Goal: Task Accomplishment & Management: Manage account settings

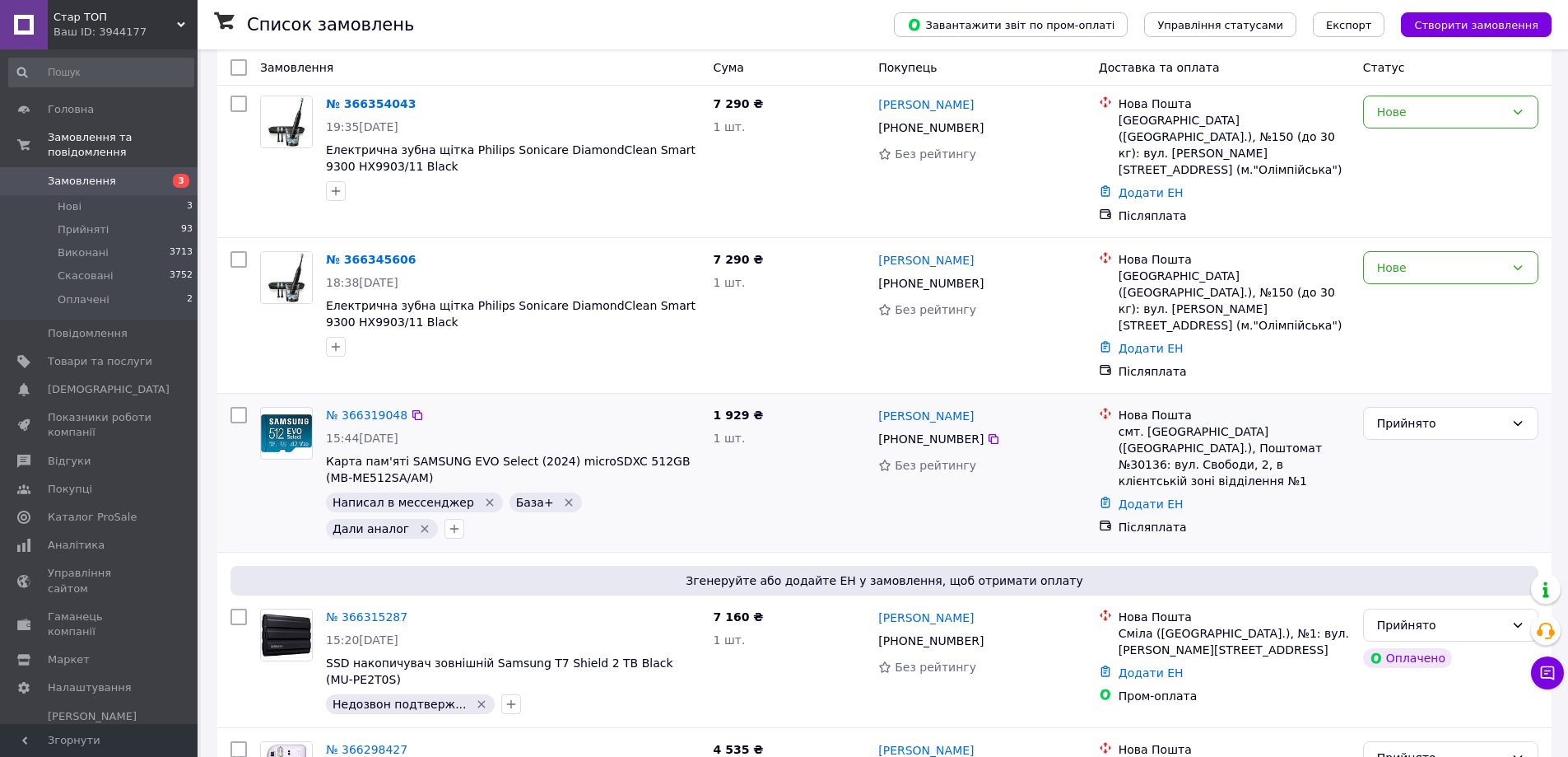
scroll to position [165, 0]
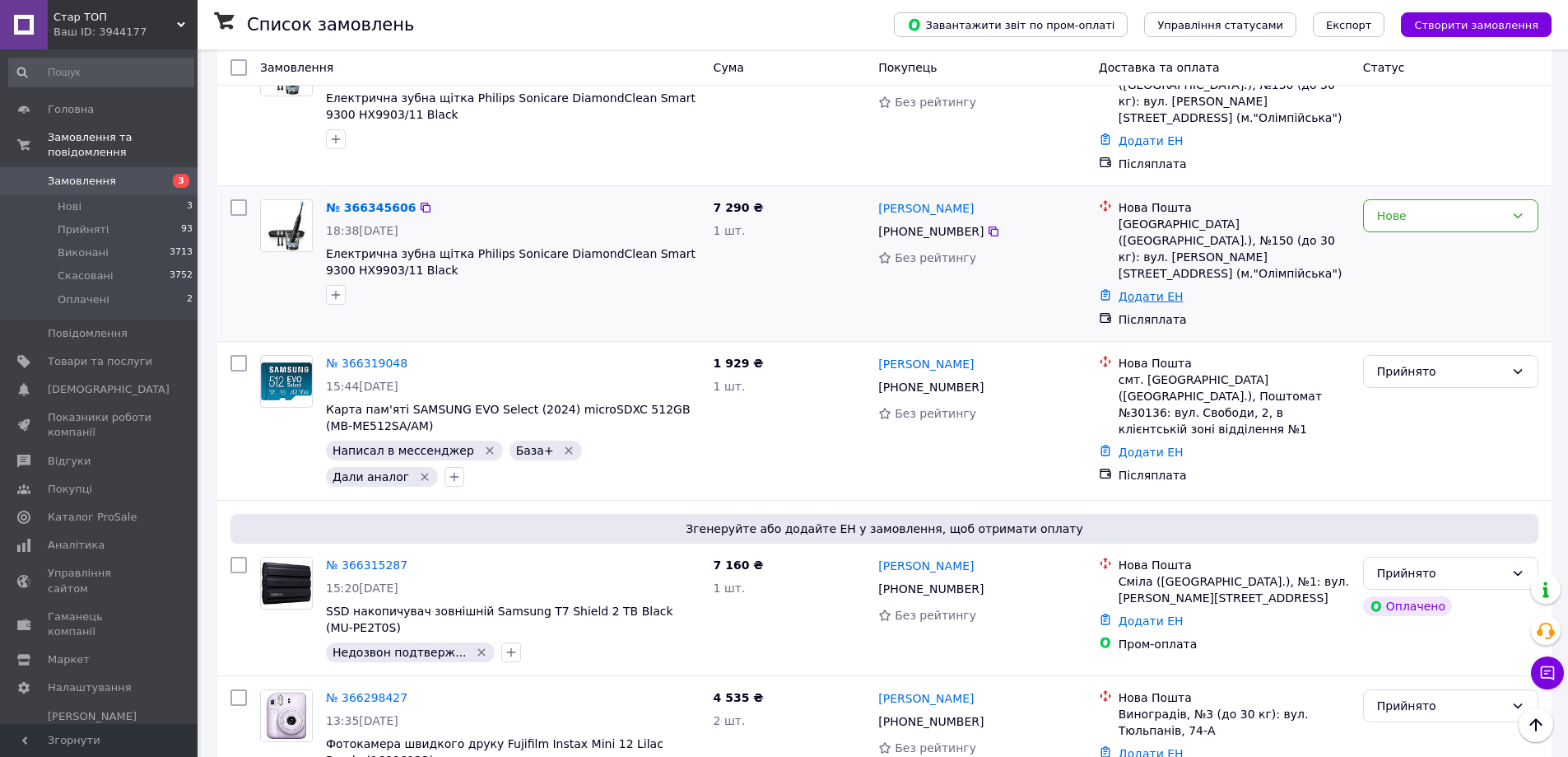
click at [1149, 290] on link "Додати ЕН" at bounding box center [1151, 297] width 65 height 13
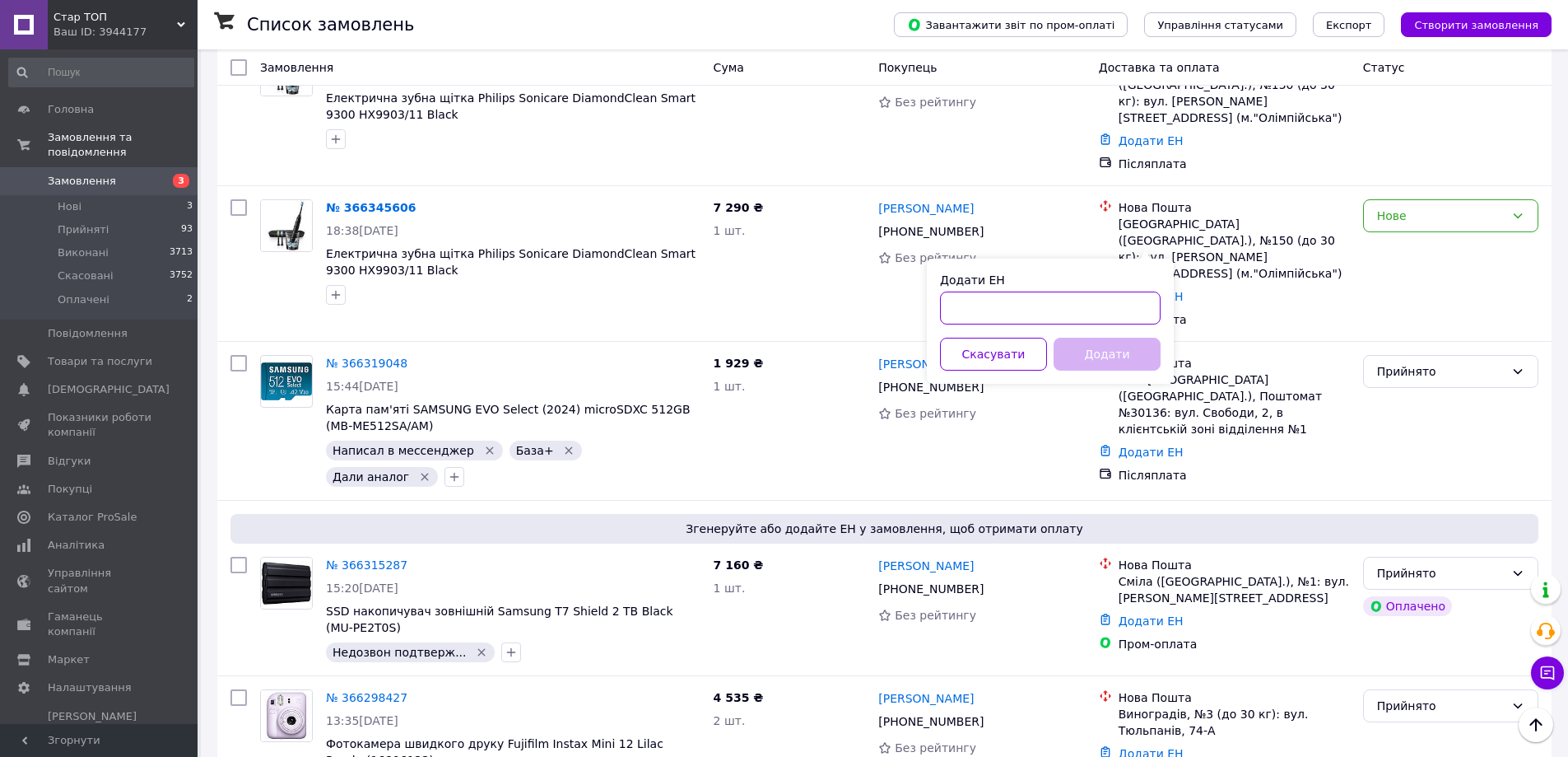
click at [945, 307] on input "Додати ЕН" at bounding box center [1050, 308] width 221 height 33
paste input "20451269188689"
type input "20451269188689"
click at [1111, 357] on button "Додати" at bounding box center [1106, 354] width 107 height 33
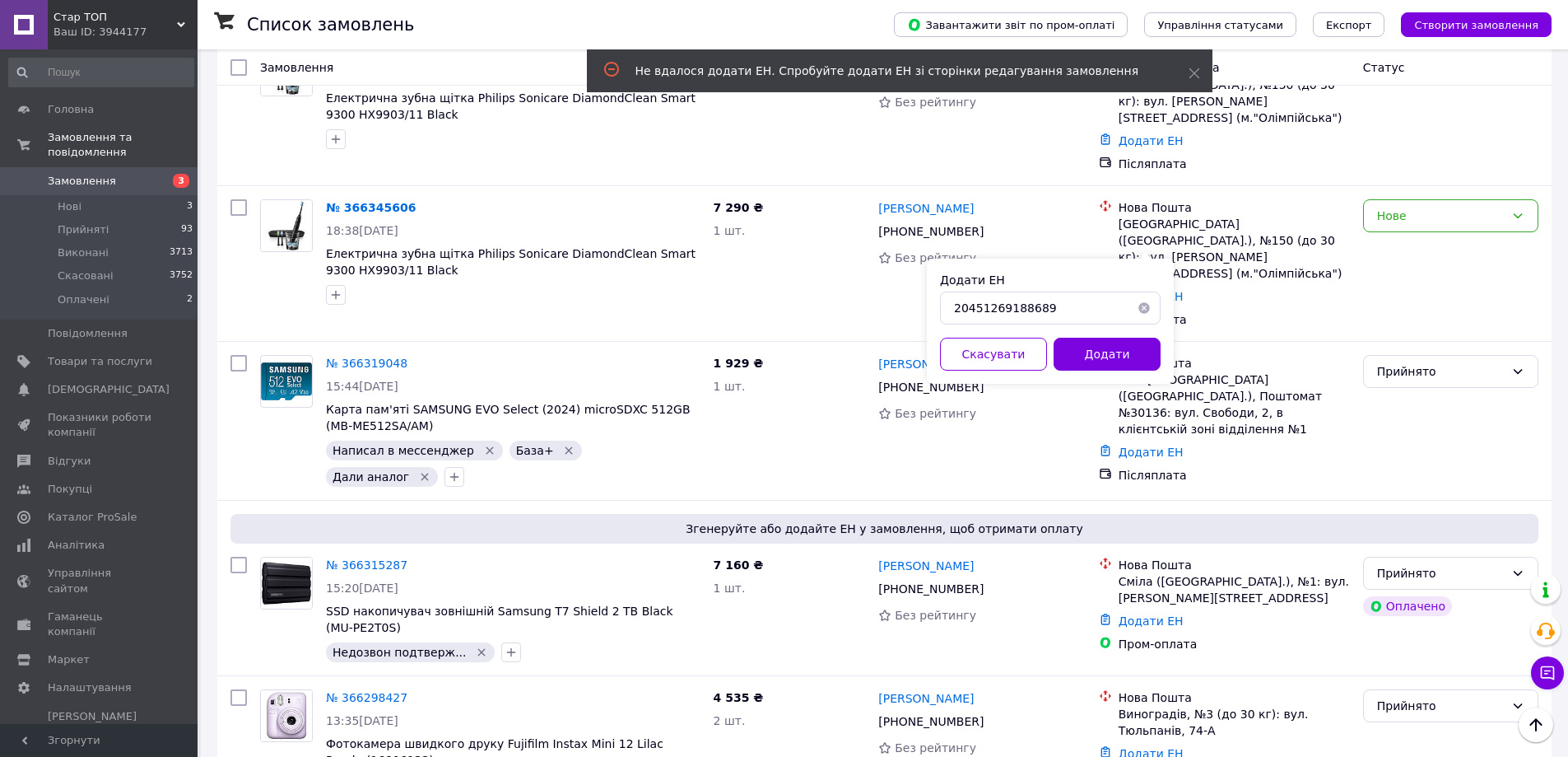
click at [1146, 303] on button "button" at bounding box center [1144, 308] width 33 height 33
click at [1237, 308] on div "Післяплата" at bounding box center [1234, 319] width 237 height 23
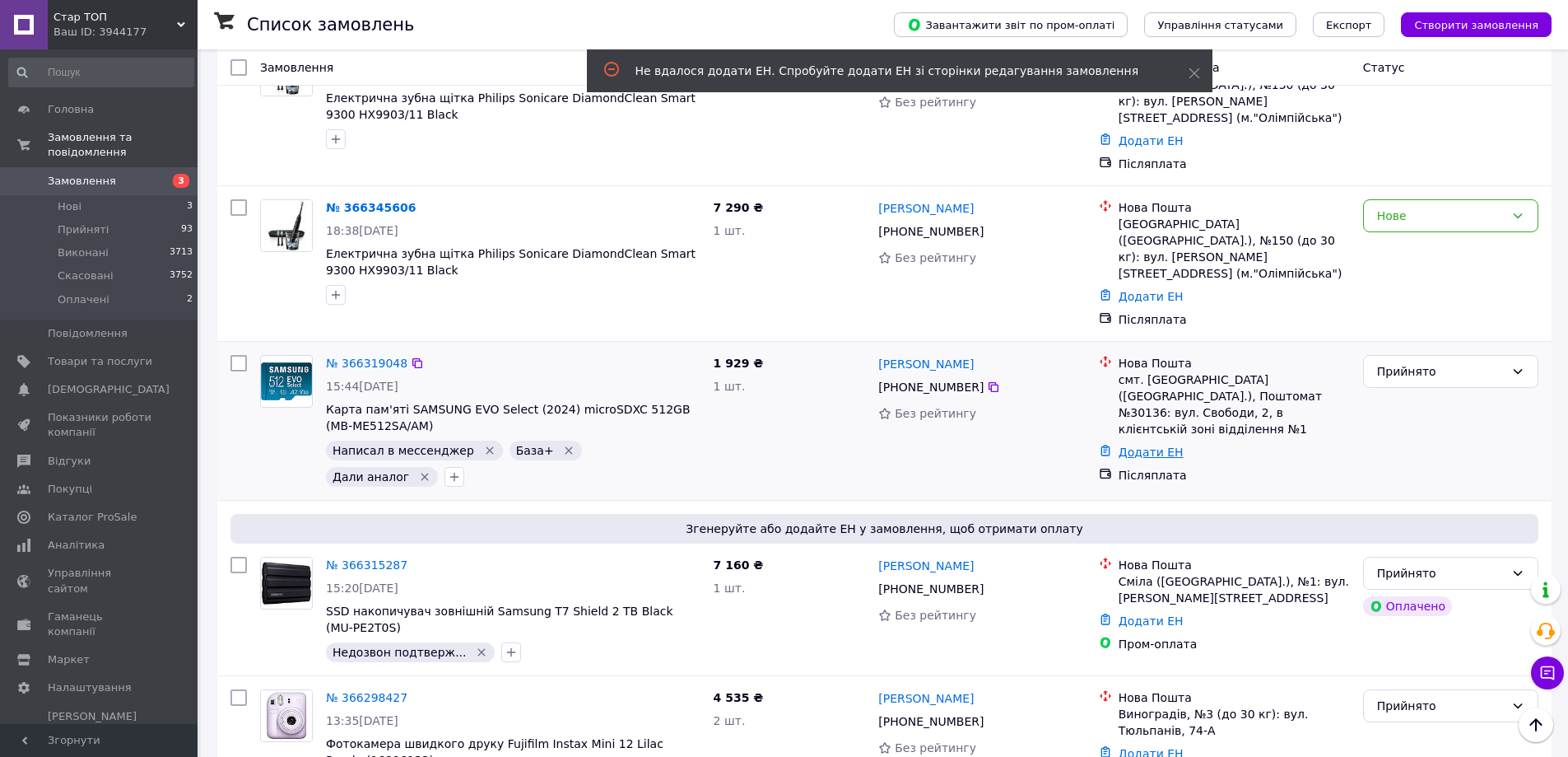
click at [1143, 445] on link "Додати ЕН" at bounding box center [1151, 452] width 65 height 13
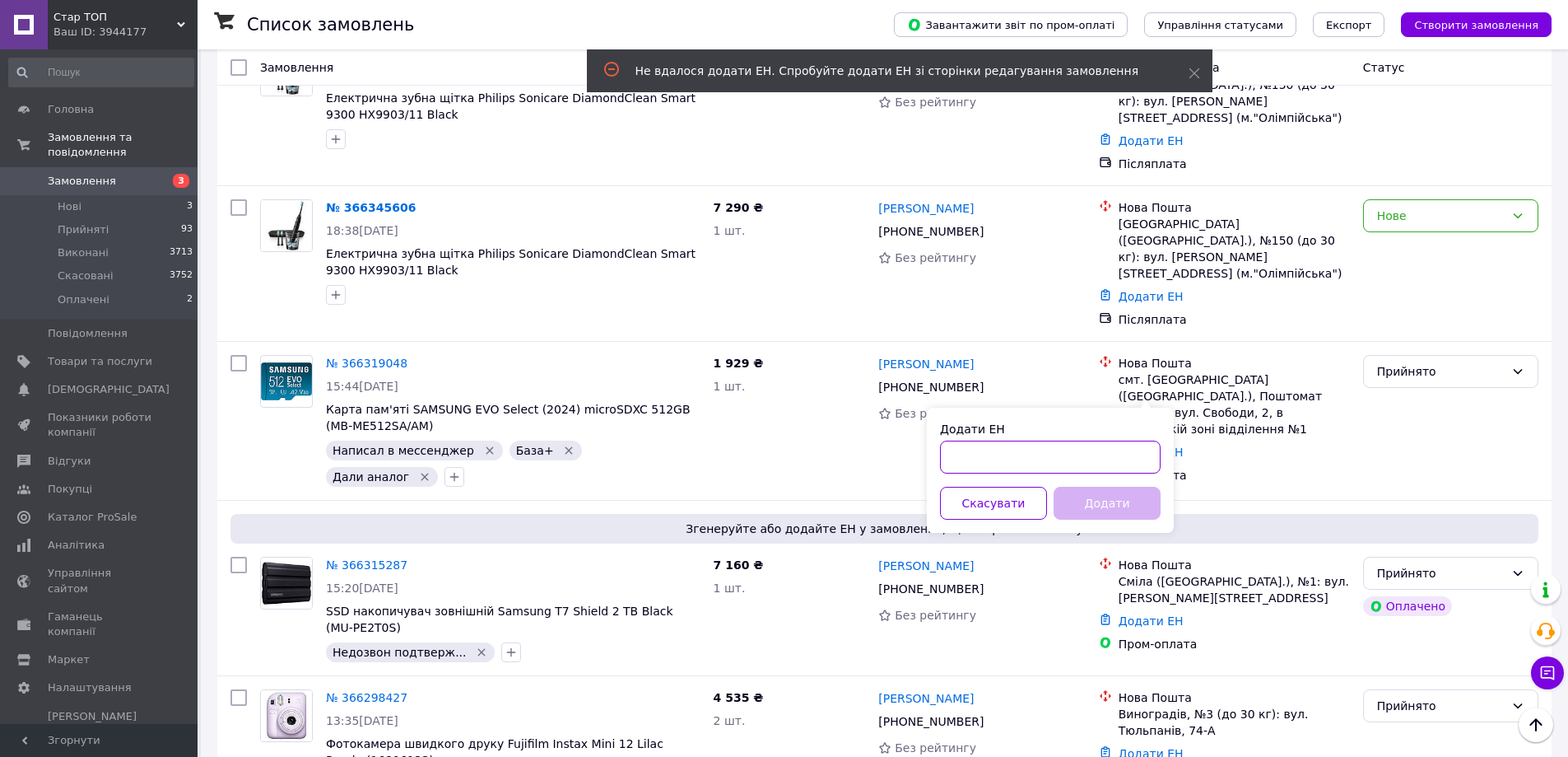
click at [953, 463] on input "Додати ЕН" at bounding box center [1050, 457] width 221 height 33
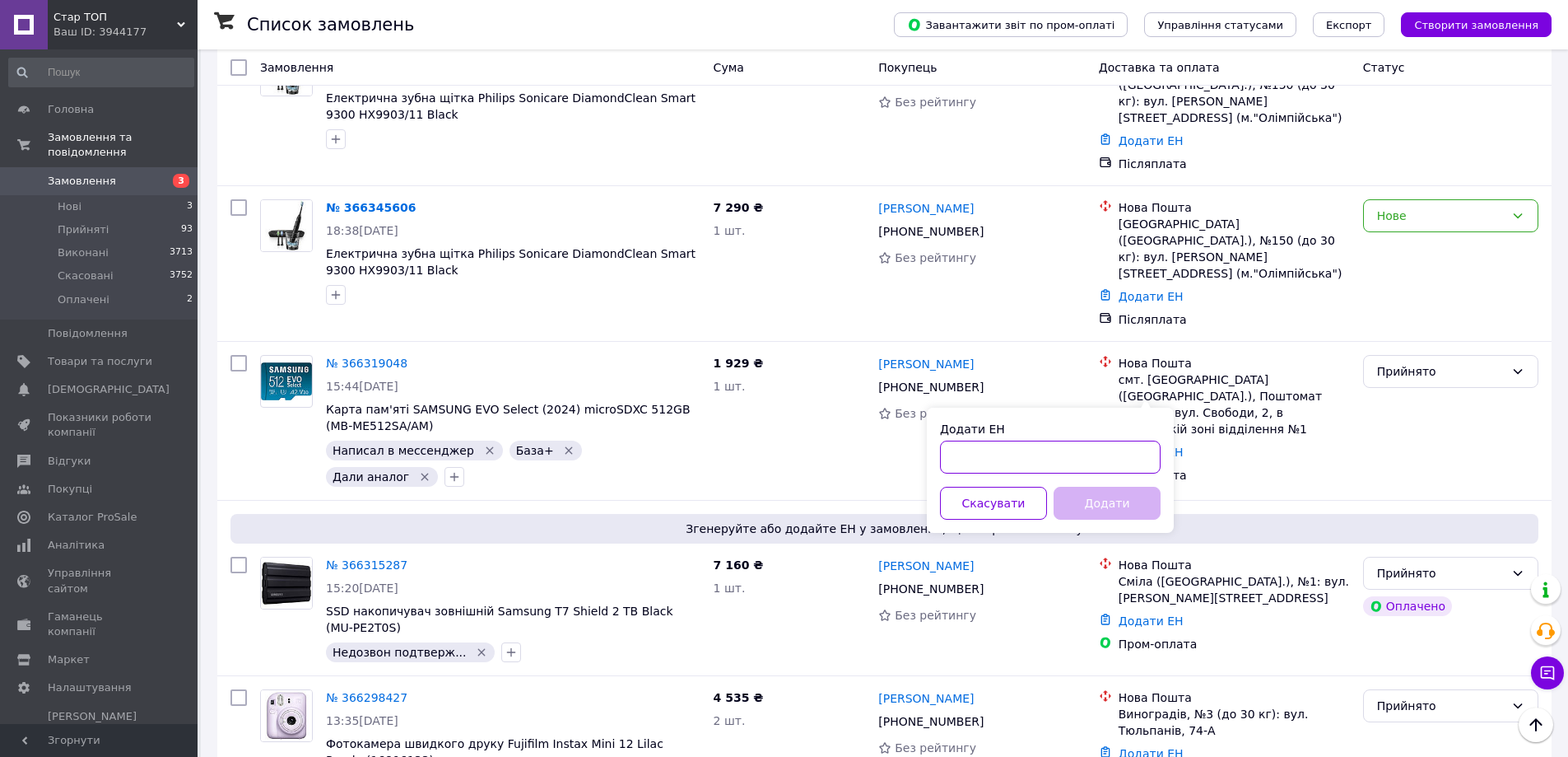
paste input "20451269188689"
type input "20451269188689"
click at [1123, 499] on button "Додати" at bounding box center [1106, 504] width 107 height 33
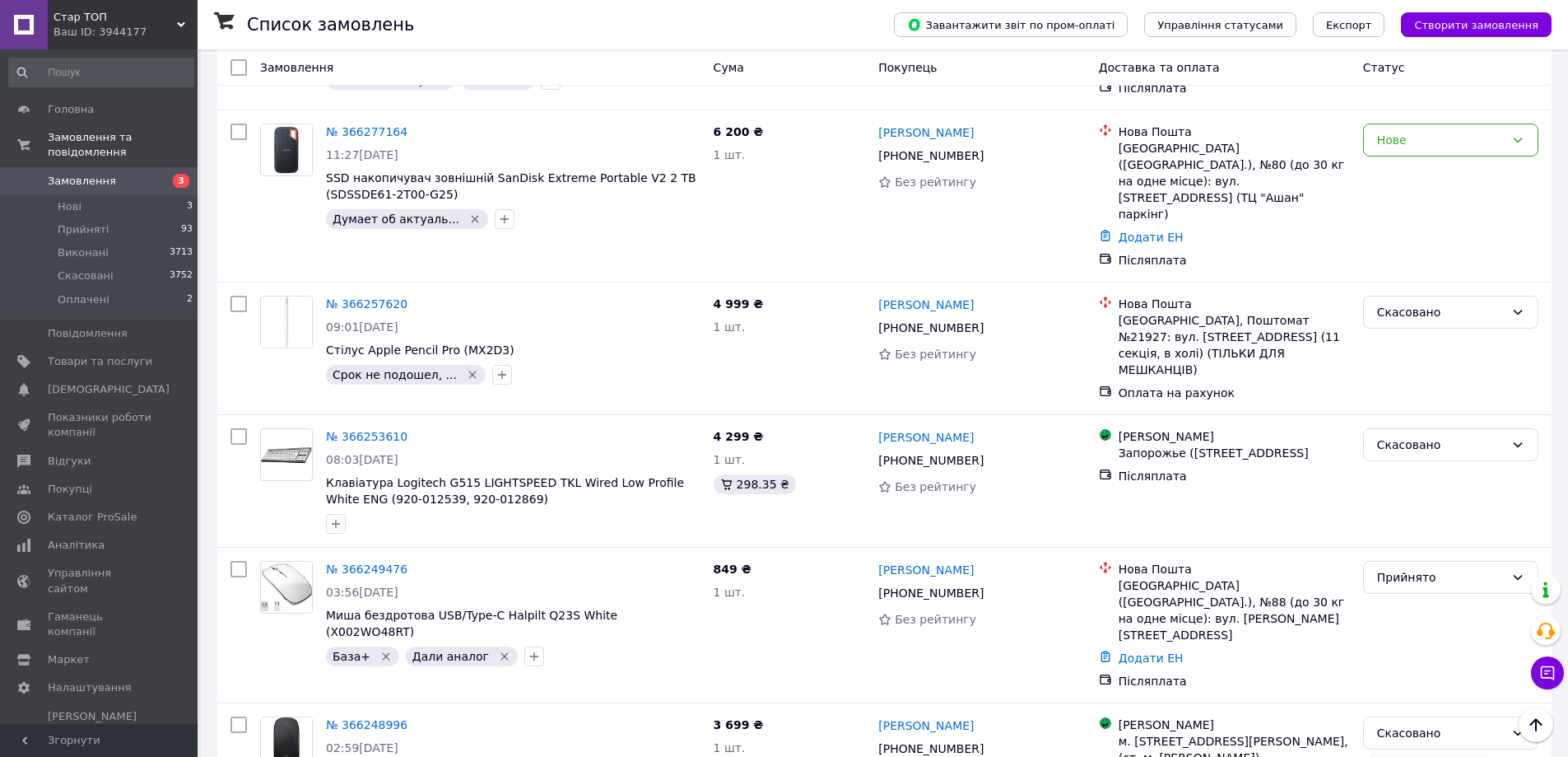
scroll to position [1448, 0]
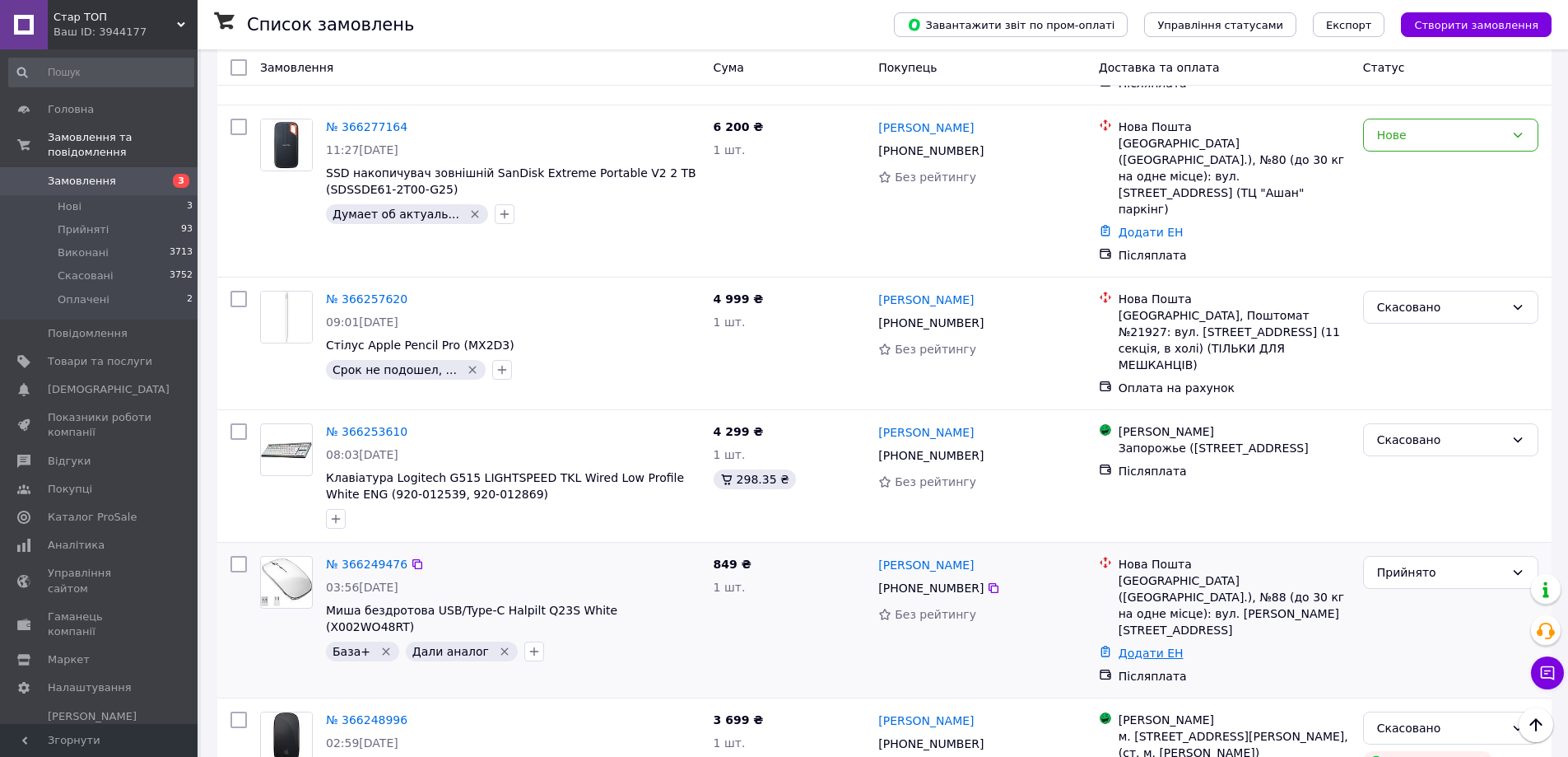
click at [1135, 646] on link "Додати ЕН" at bounding box center [1151, 653] width 65 height 13
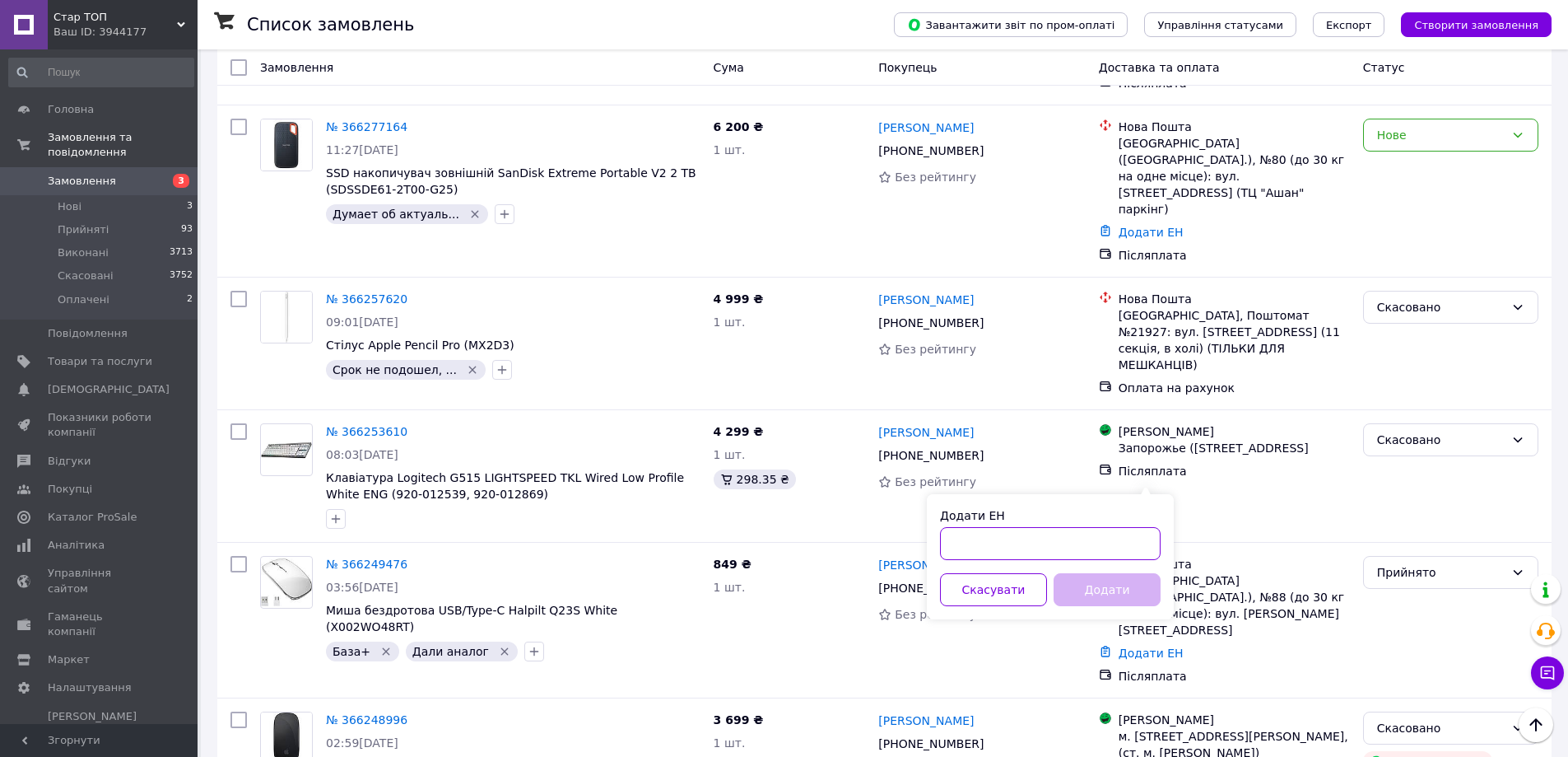
click at [948, 542] on input "Додати ЕН" at bounding box center [1050, 544] width 221 height 33
paste input "20451269133623"
type input "20451269133623"
click at [1111, 587] on button "Додати" at bounding box center [1106, 590] width 107 height 33
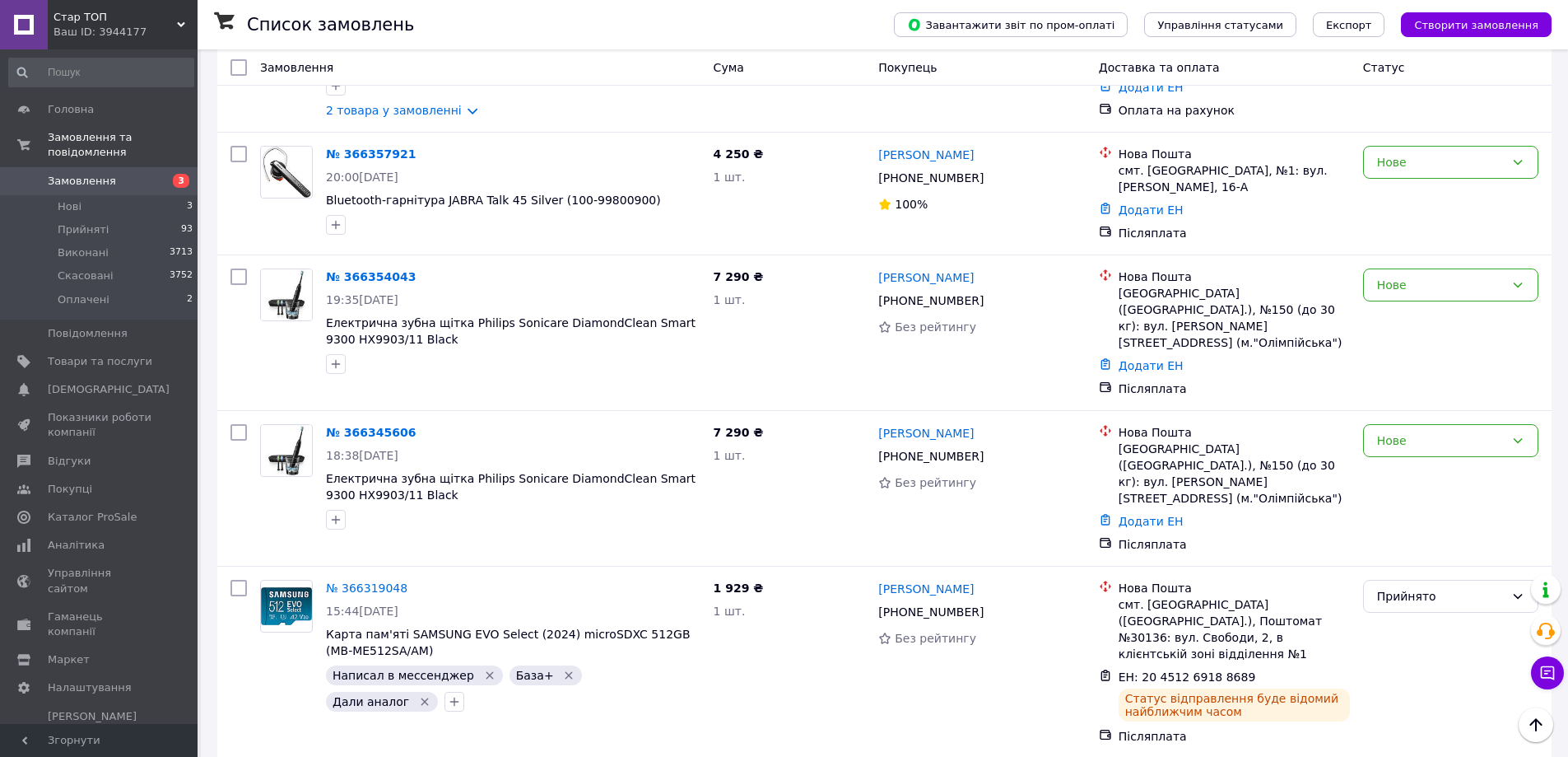
scroll to position [0, 0]
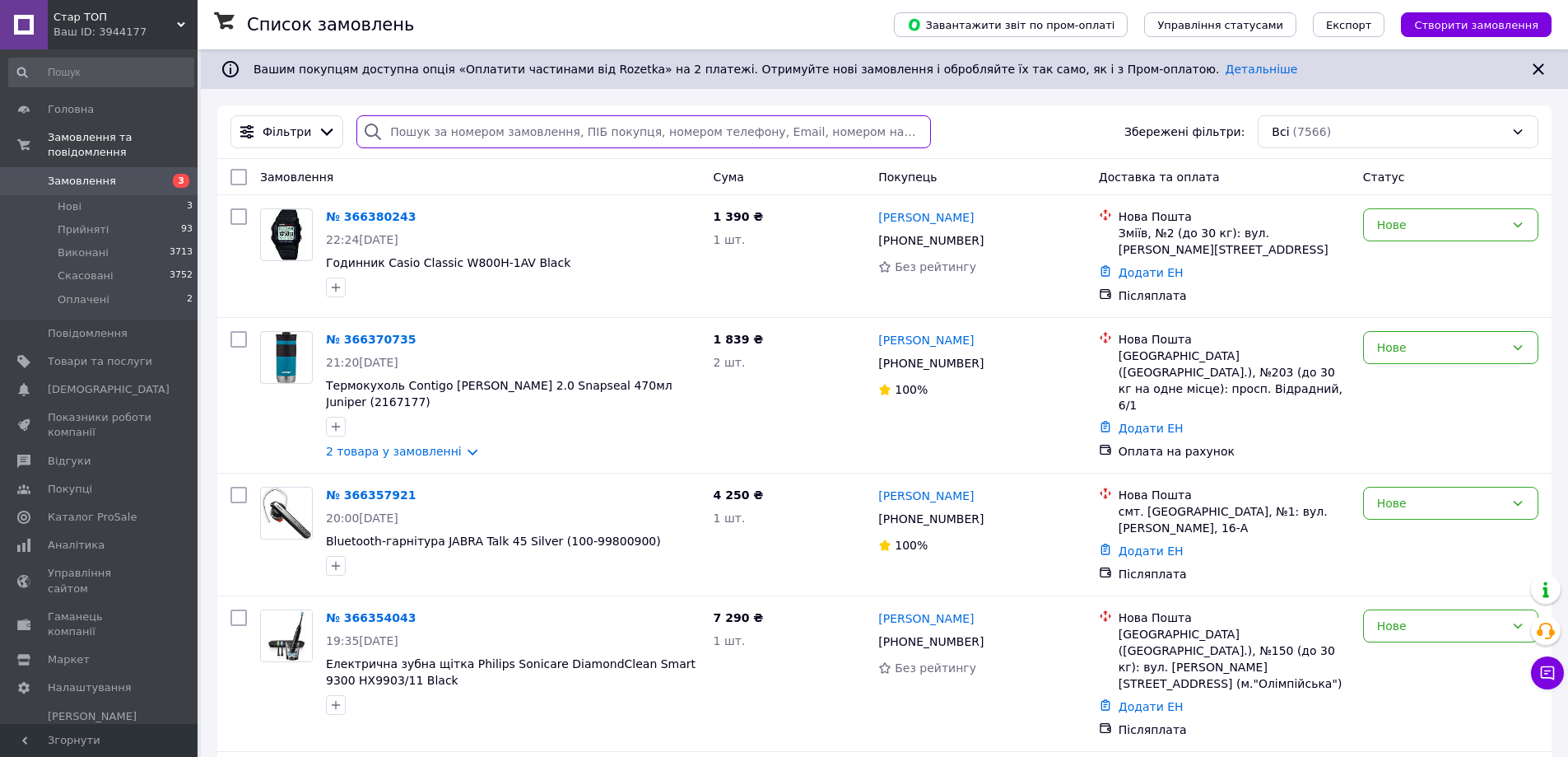
click at [402, 128] on input "search" at bounding box center [643, 132] width 574 height 33
paste input "Шондалі"
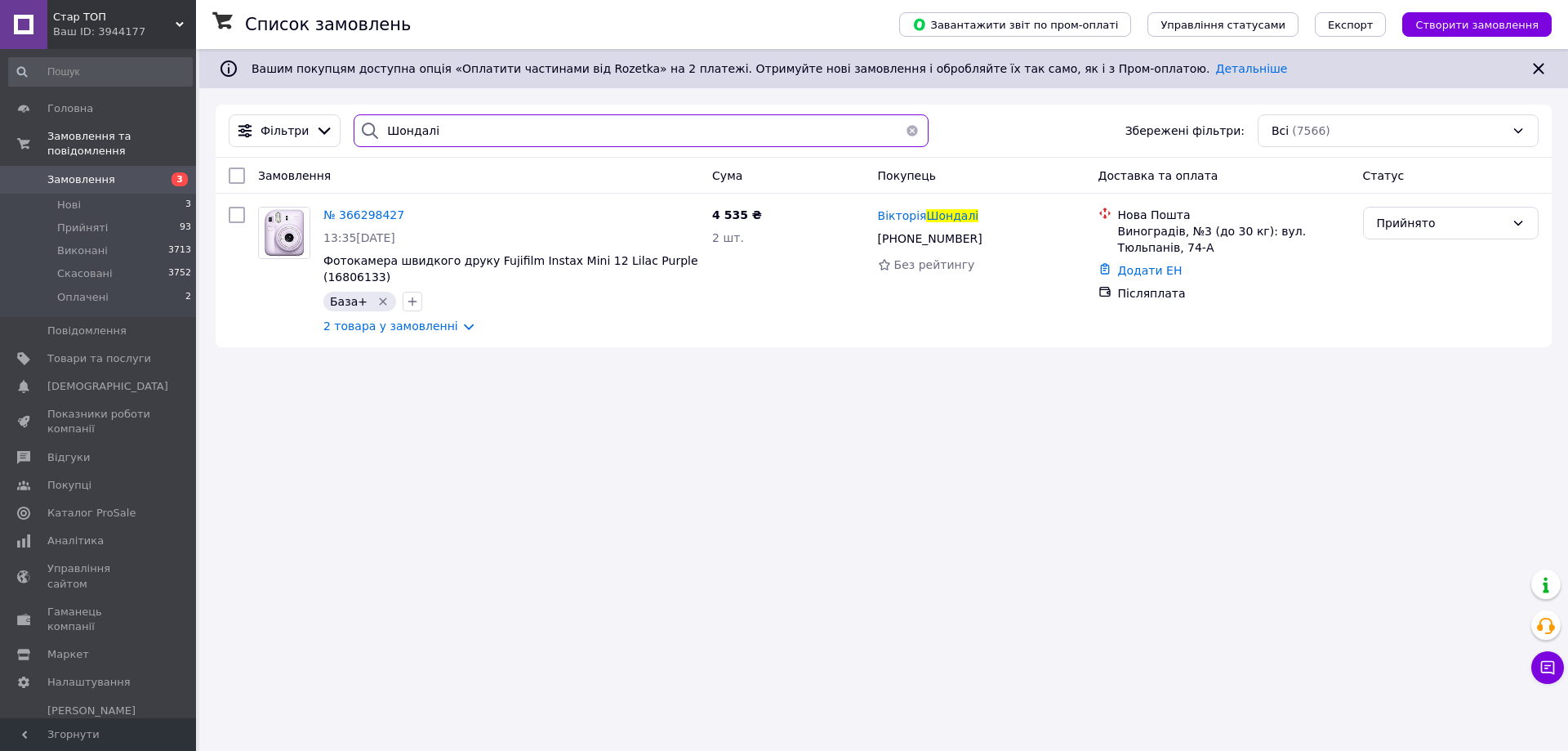
type input "Шондалі"
click at [1134, 275] on link "Додати ЕН" at bounding box center [1150, 270] width 64 height 13
click at [961, 334] on input "Додати ЕН" at bounding box center [1050, 337] width 219 height 33
paste input "20451269135096"
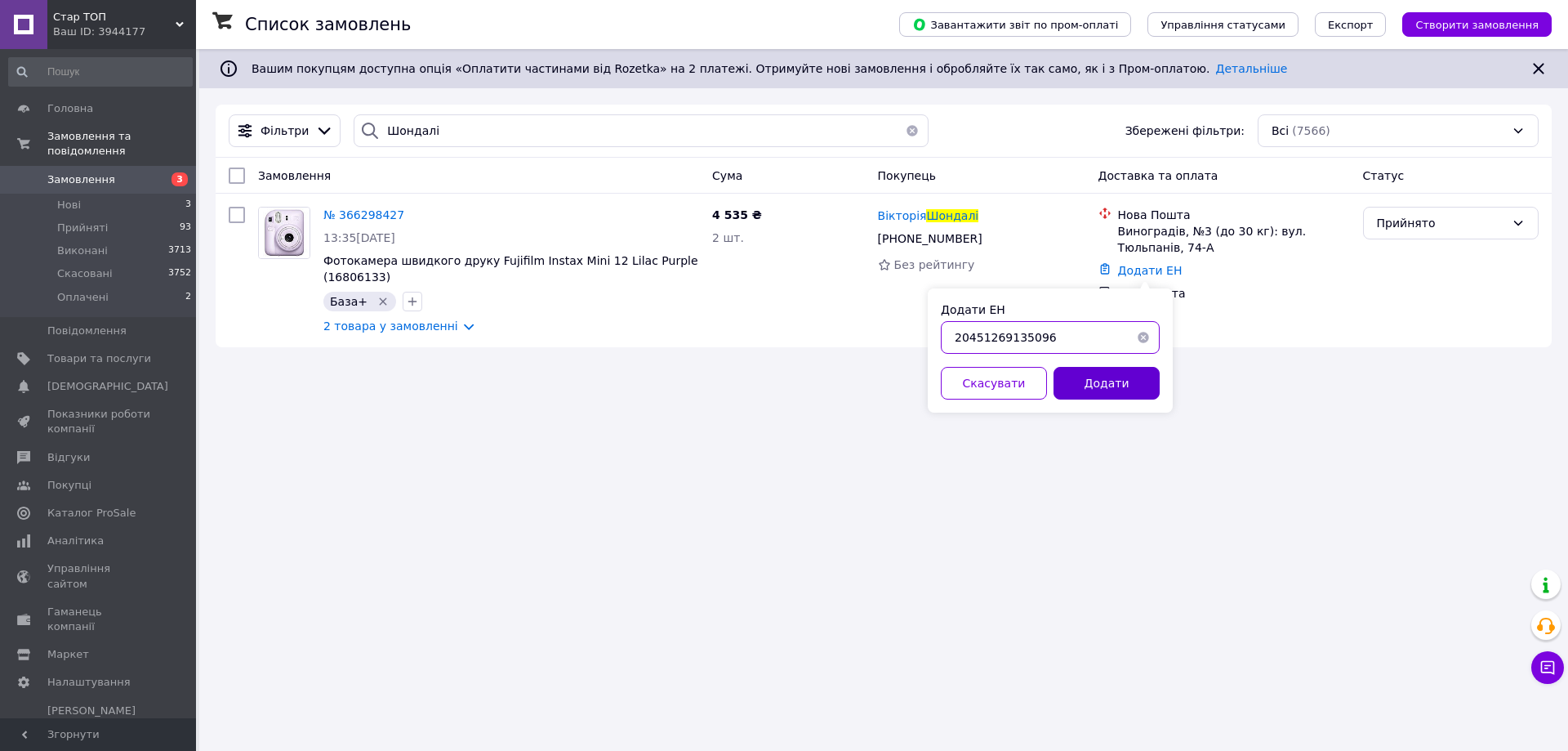
type input "20451269135096"
click at [1098, 380] on button "Додати" at bounding box center [1106, 384] width 106 height 33
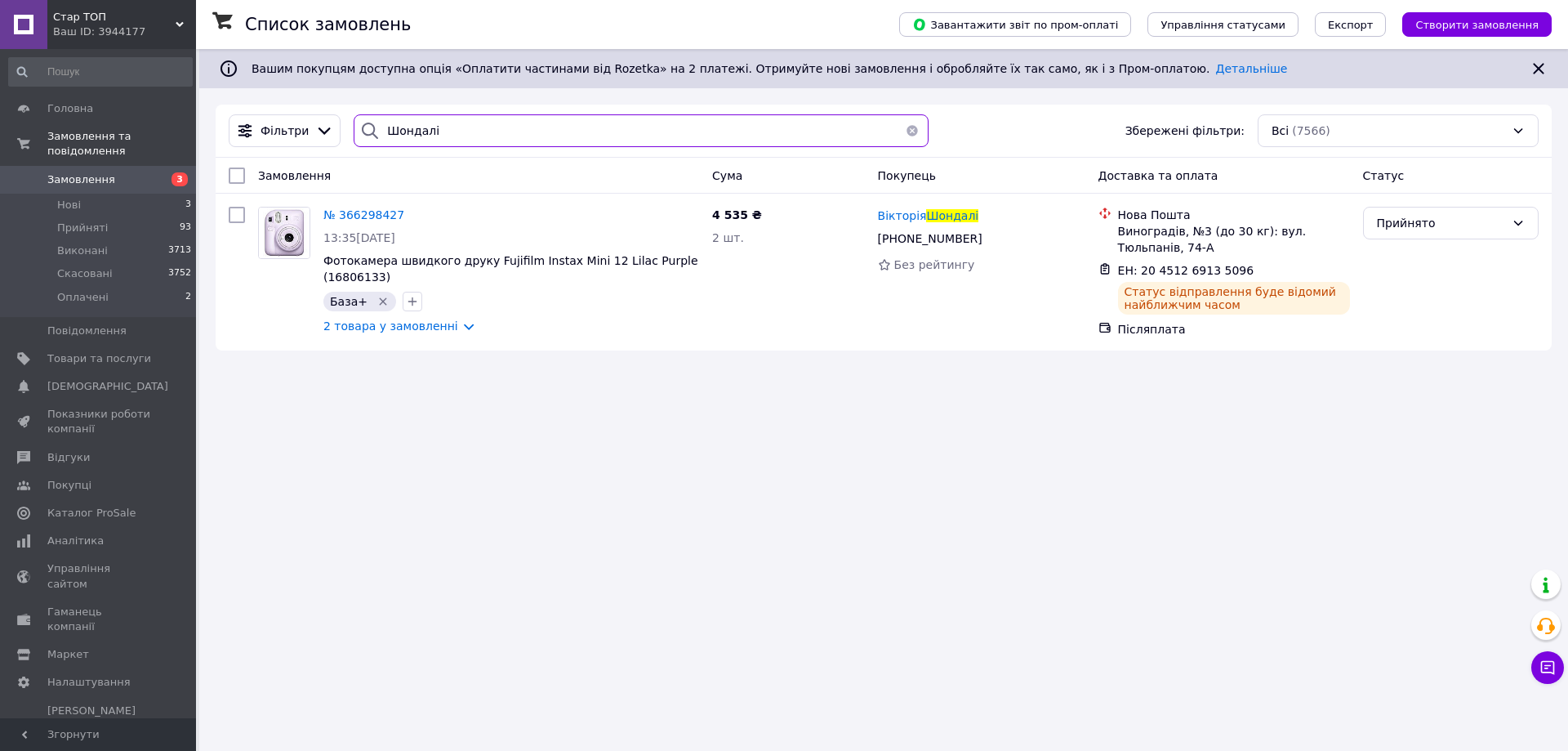
drag, startPoint x: 430, startPoint y: 131, endPoint x: 375, endPoint y: 130, distance: 55.0
click at [365, 130] on div "Шондалі" at bounding box center [641, 131] width 574 height 33
paste input "[PERSON_NAME]"
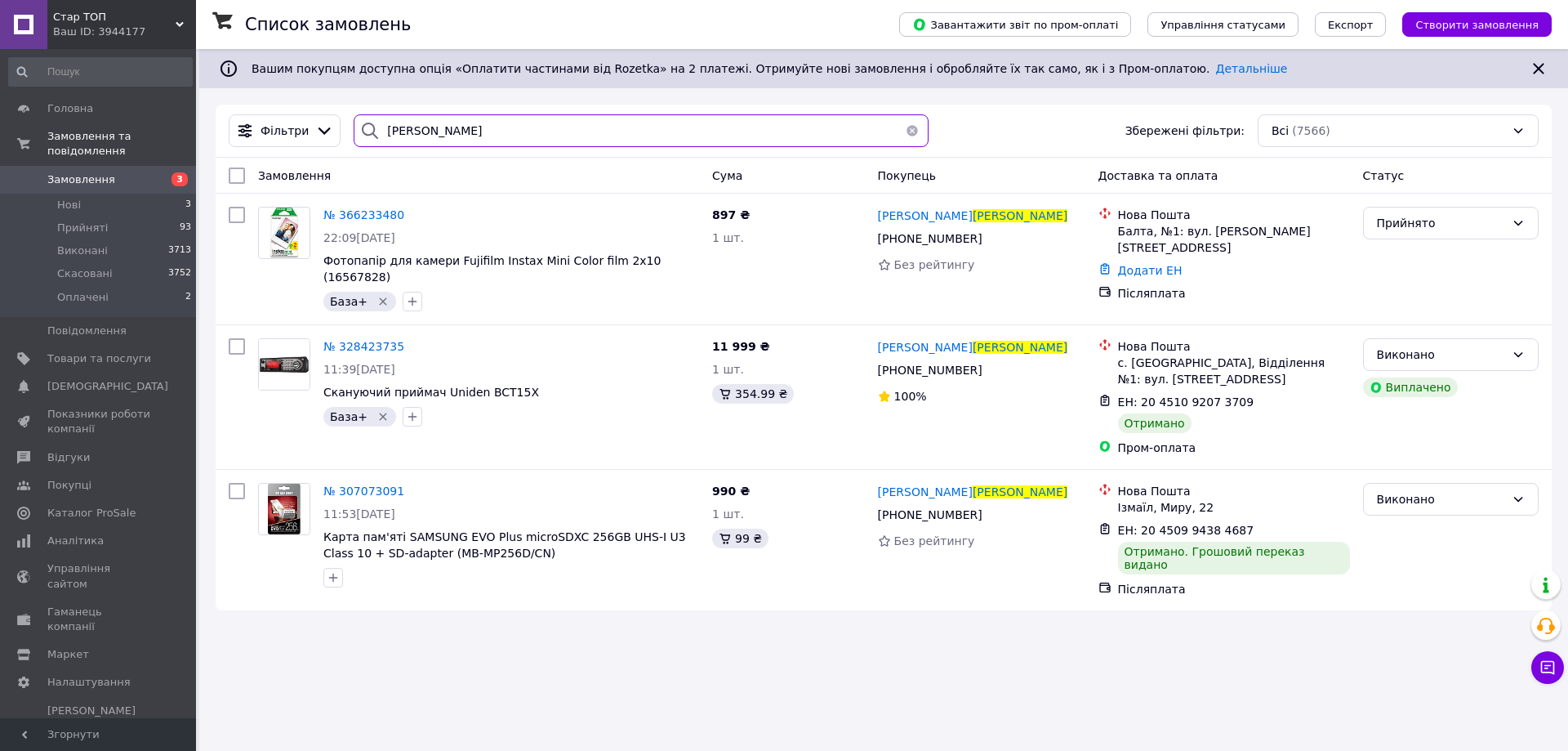
type input "[PERSON_NAME]"
click at [1133, 264] on link "Додати ЕН" at bounding box center [1150, 270] width 64 height 13
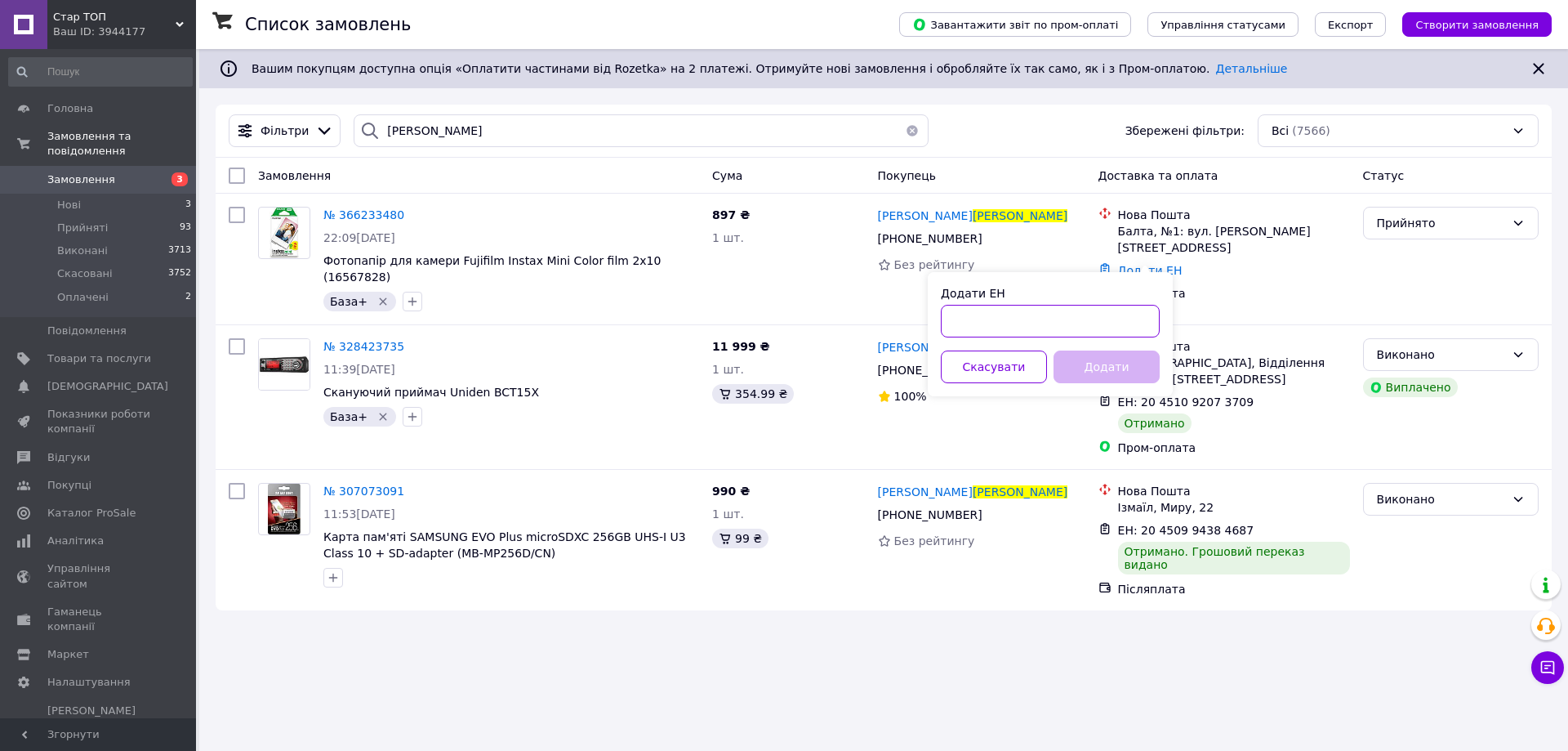
click at [956, 317] on input "Додати ЕН" at bounding box center [1050, 321] width 219 height 33
paste input "20451269137479"
type input "20451269137479"
click at [1119, 364] on button "Додати" at bounding box center [1106, 367] width 106 height 33
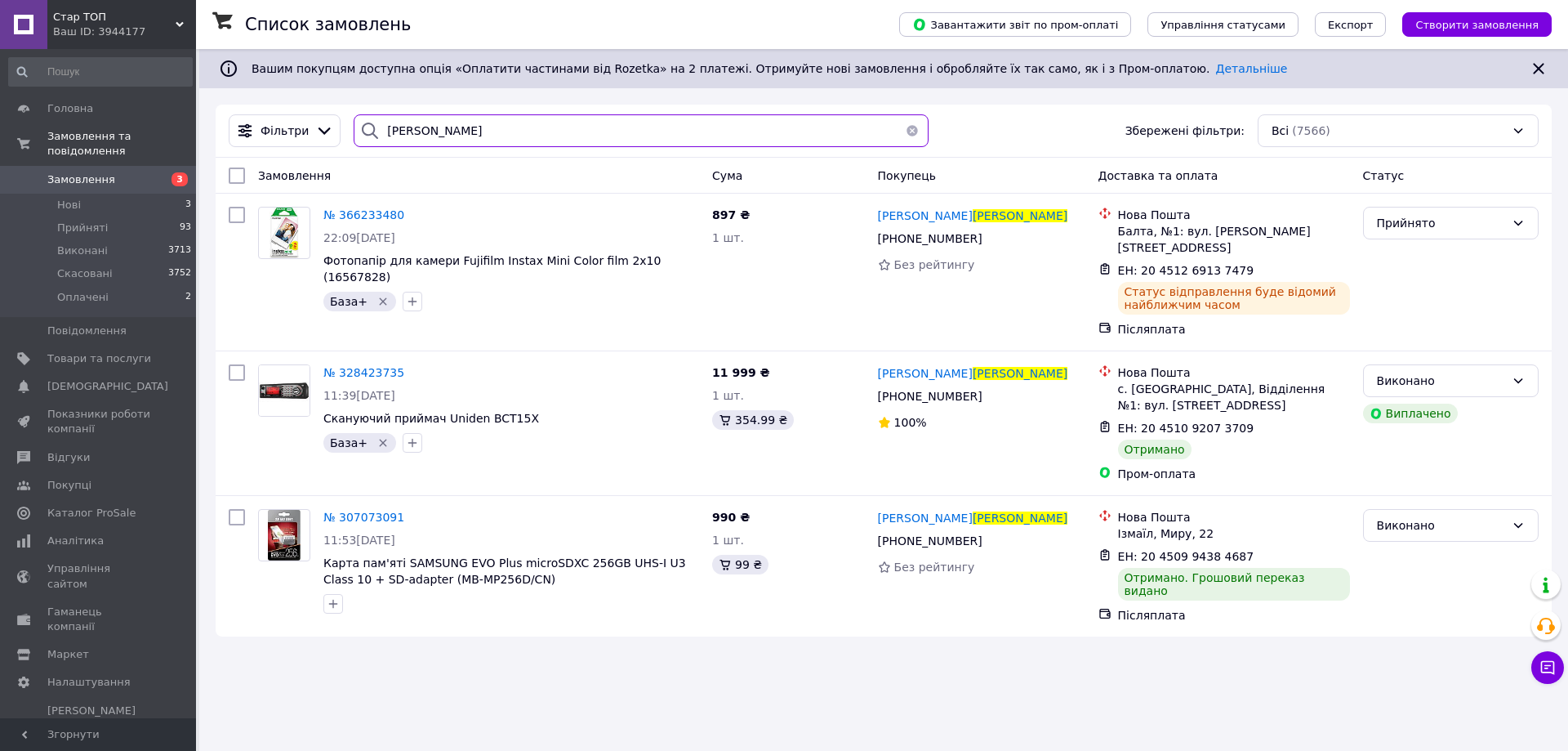
drag, startPoint x: 465, startPoint y: 128, endPoint x: 380, endPoint y: 139, distance: 85.7
click at [370, 141] on div "[PERSON_NAME]" at bounding box center [641, 131] width 574 height 33
paste input "меть"
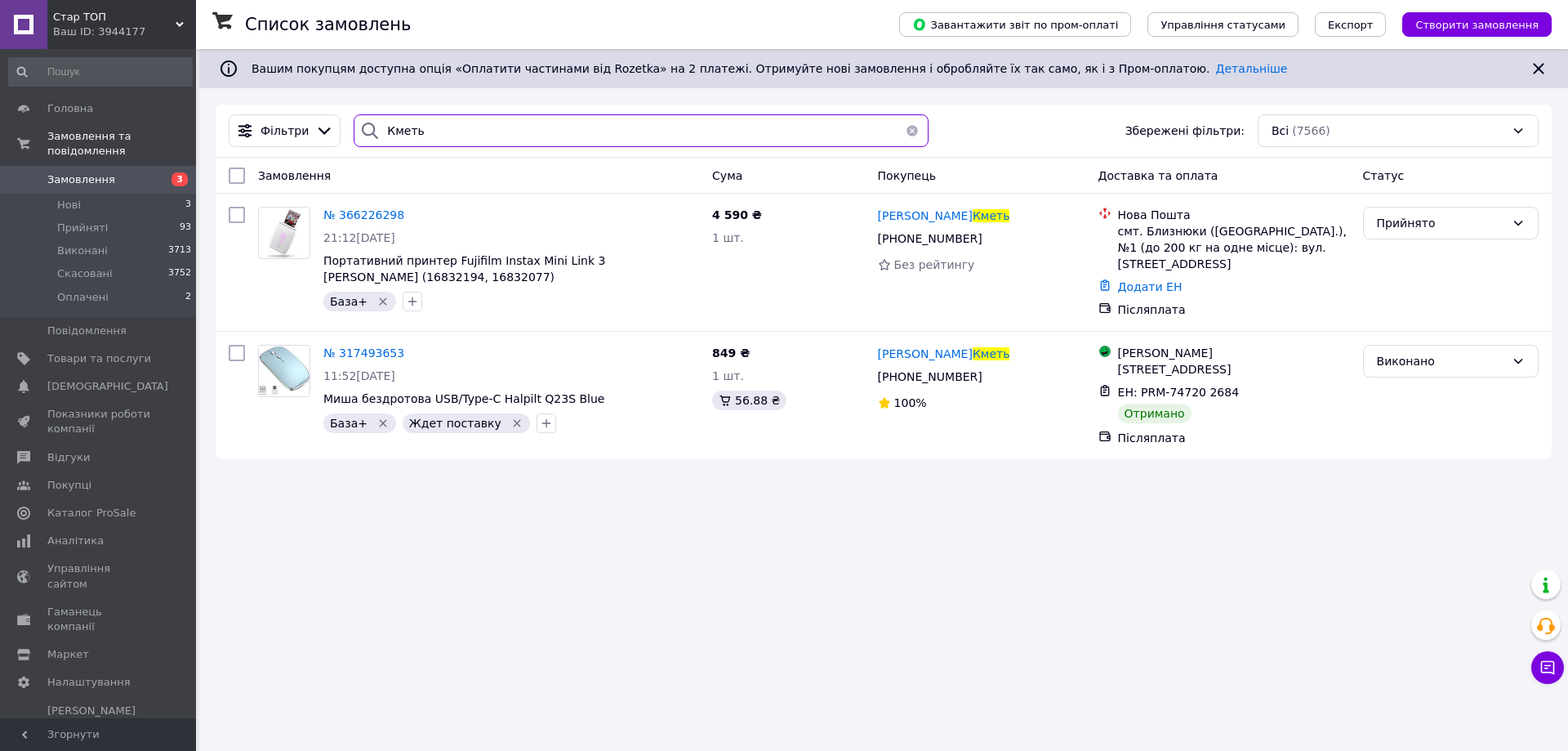
type input "Кметь"
click at [1133, 280] on link "Додати ЕН" at bounding box center [1150, 287] width 64 height 13
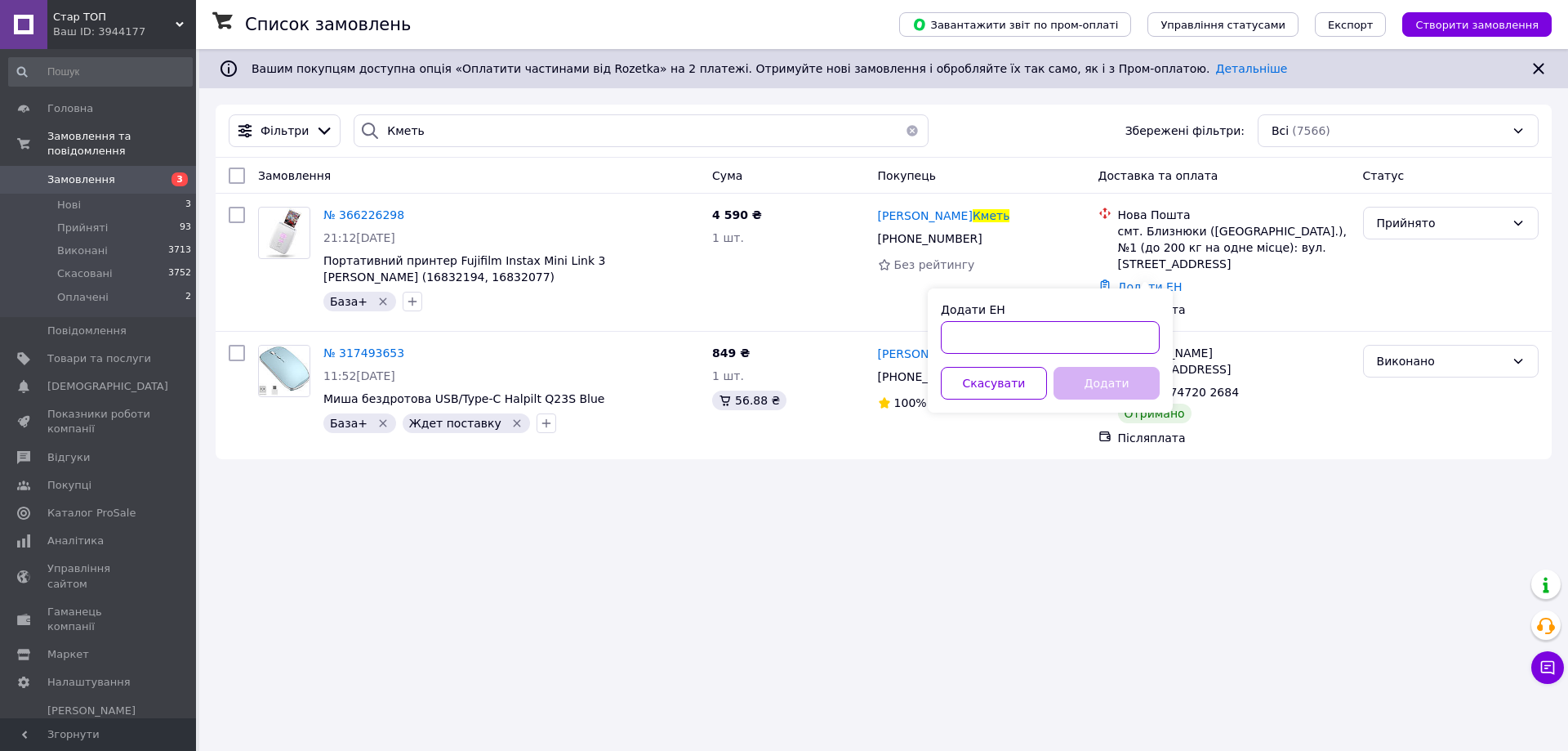
click at [956, 332] on input "Додати ЕН" at bounding box center [1050, 337] width 219 height 33
paste input "20451269136112"
type input "20451269136112"
click at [1107, 380] on button "Додати" at bounding box center [1106, 384] width 106 height 33
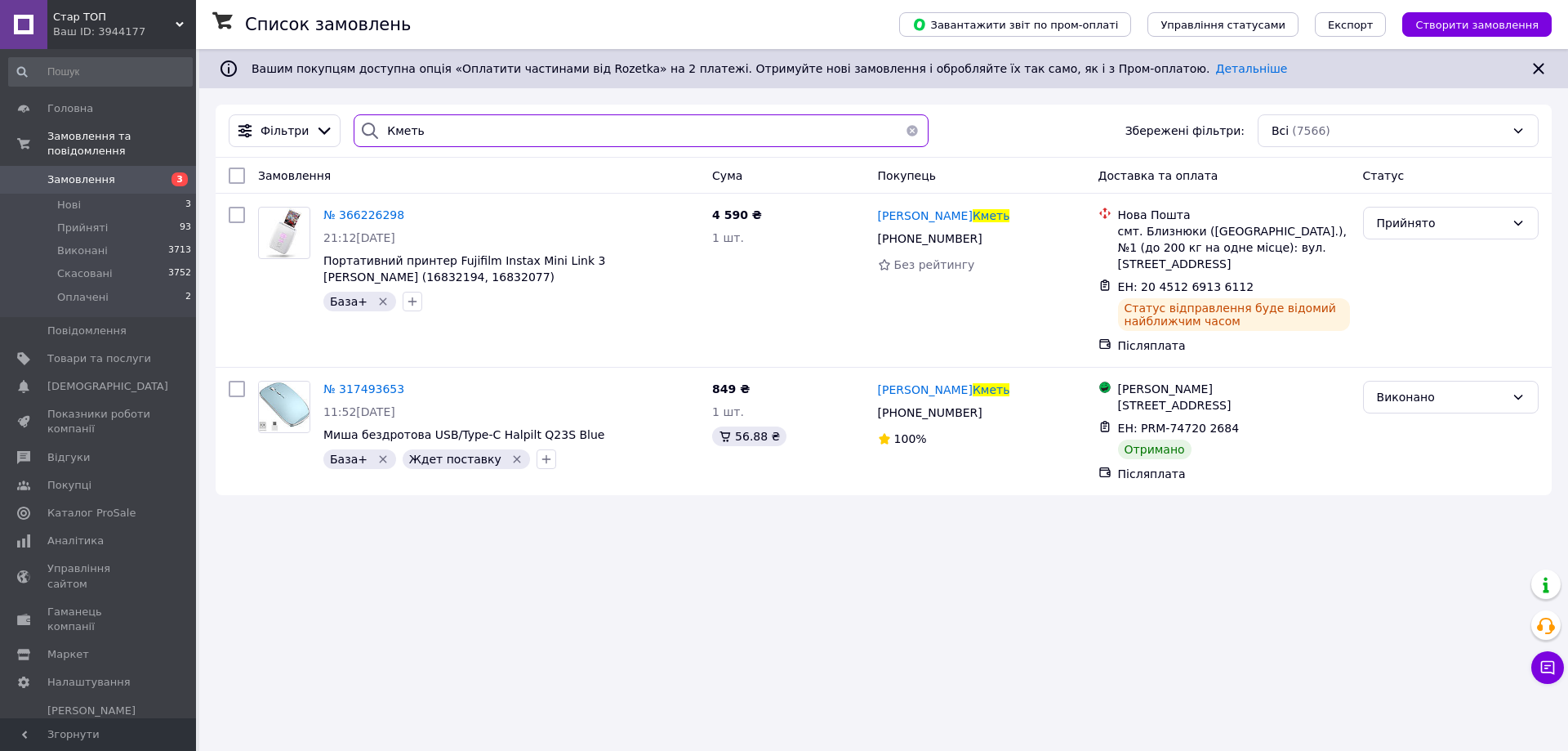
drag, startPoint x: 450, startPoint y: 133, endPoint x: 371, endPoint y: 137, distance: 79.1
click at [371, 137] on div "Кметь" at bounding box center [641, 131] width 574 height 33
paste input "рягіна"
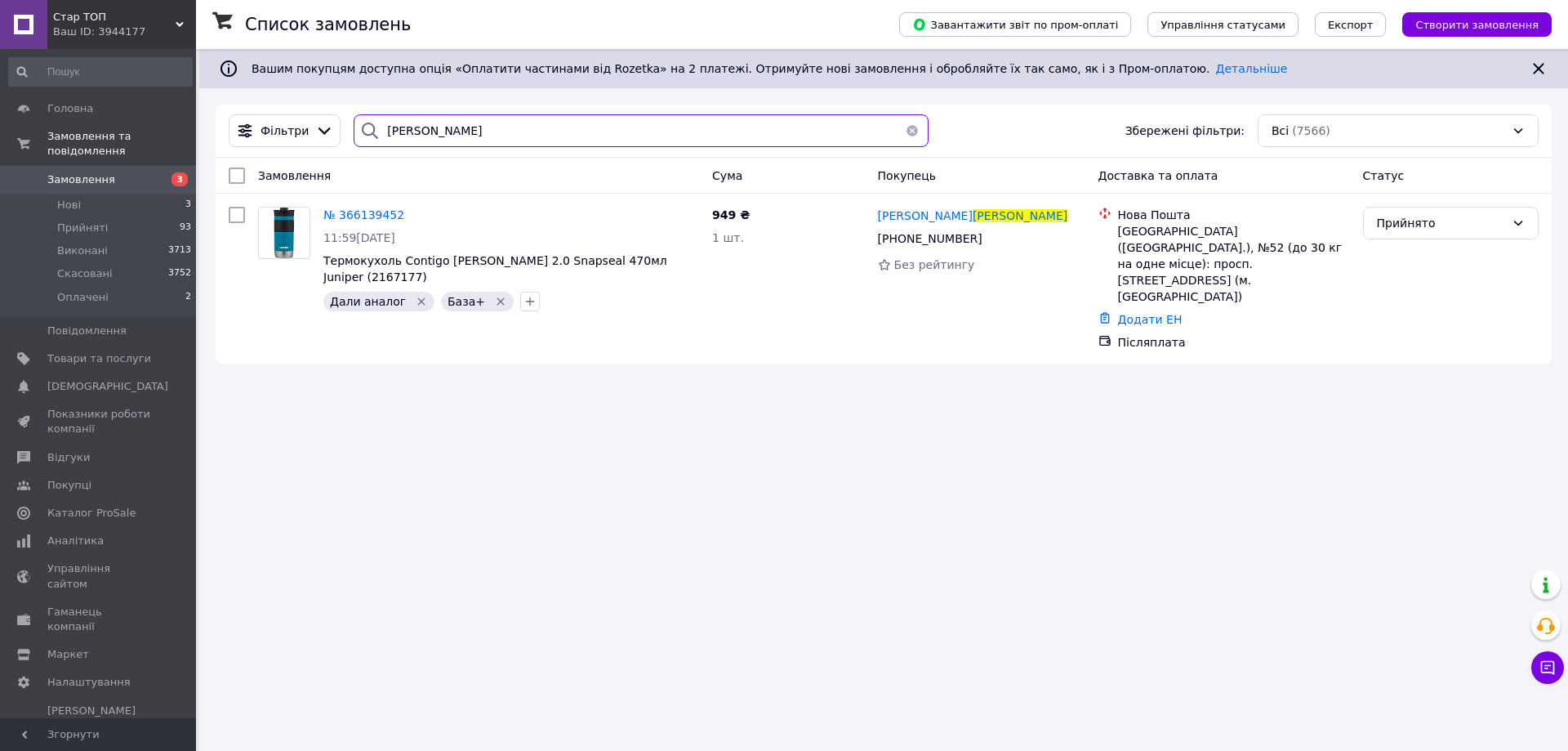
type input "[PERSON_NAME]"
drag, startPoint x: 422, startPoint y: 130, endPoint x: 384, endPoint y: 127, distance: 38.1
click at [382, 127] on input "[PERSON_NAME]" at bounding box center [641, 131] width 574 height 33
drag, startPoint x: 384, startPoint y: 126, endPoint x: 733, endPoint y: 131, distance: 349.0
click at [733, 131] on input "[PERSON_NAME]" at bounding box center [641, 131] width 574 height 33
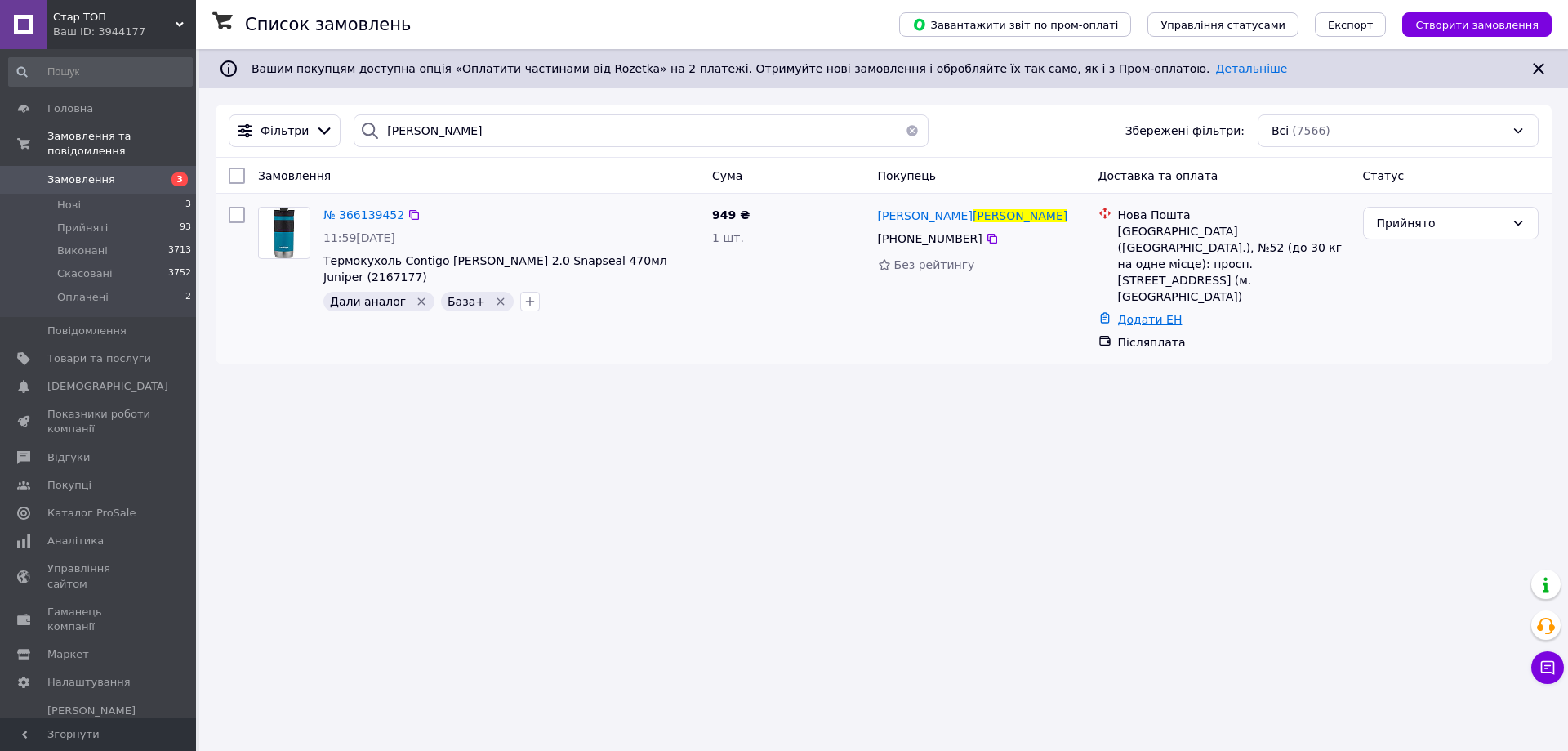
click at [1132, 313] on link "Додати ЕН" at bounding box center [1150, 319] width 64 height 13
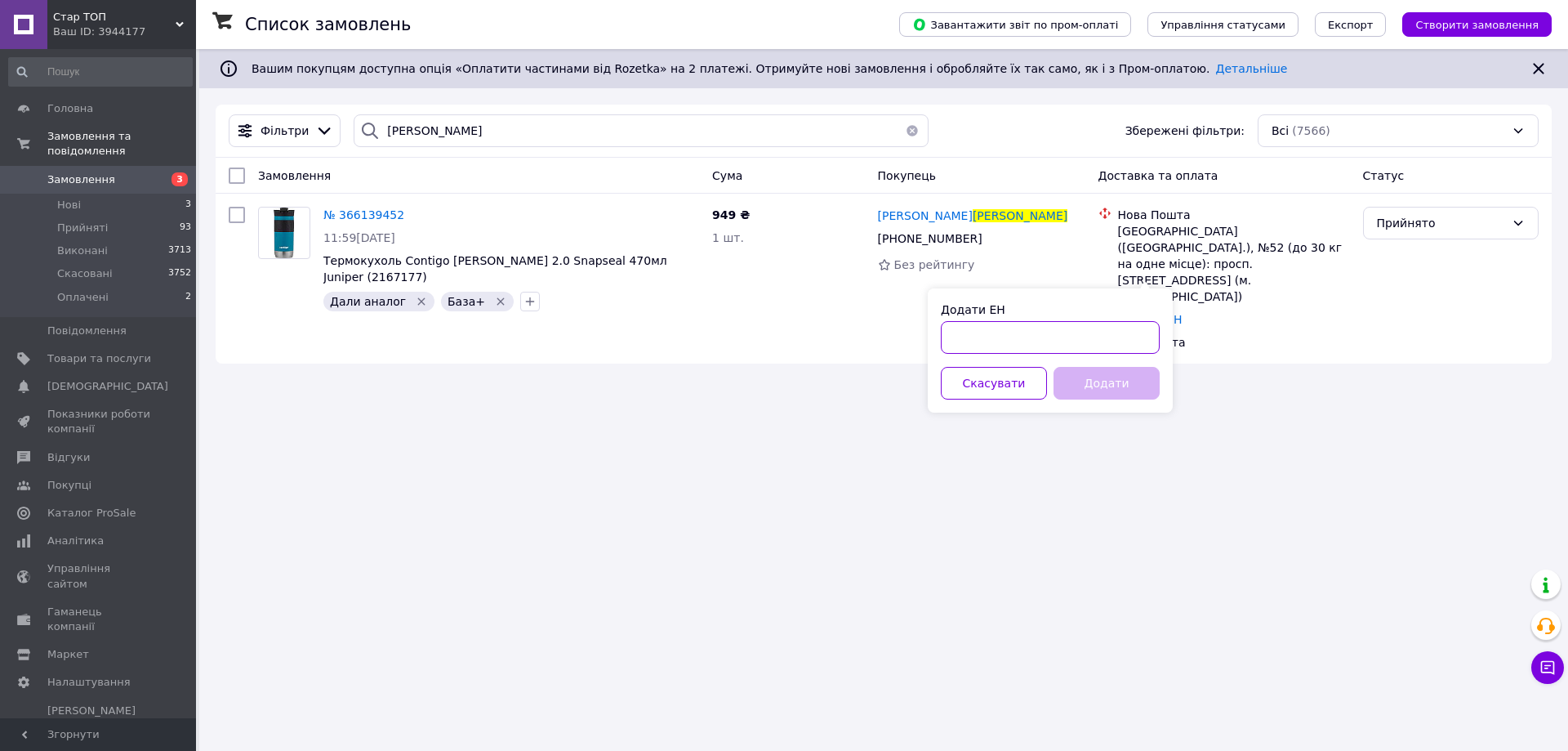
click at [965, 335] on input "Додати ЕН" at bounding box center [1050, 337] width 219 height 33
paste input "20451269140331"
type input "20451269140331"
click at [1098, 382] on button "Додати" at bounding box center [1106, 384] width 106 height 33
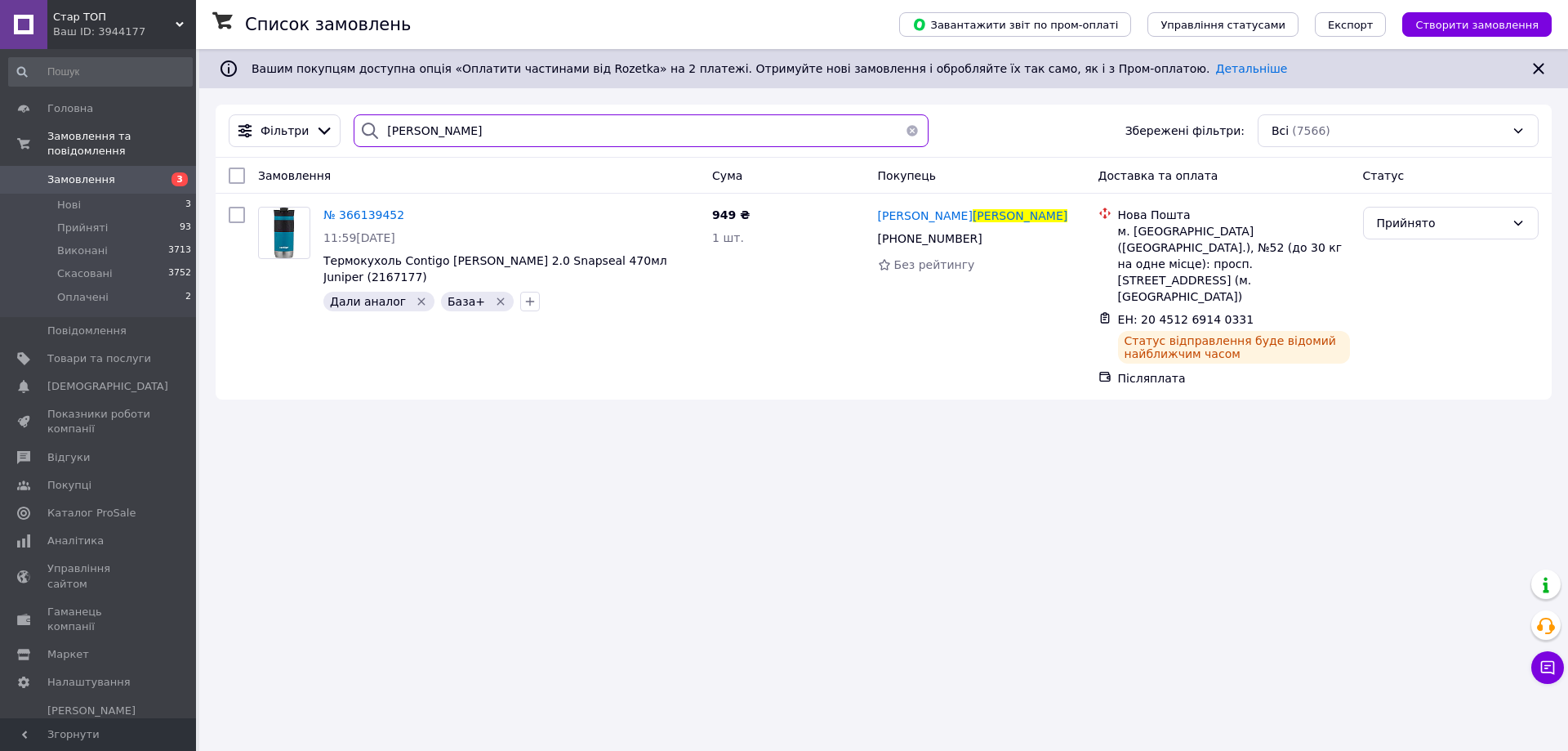
drag, startPoint x: 451, startPoint y: 134, endPoint x: 384, endPoint y: 134, distance: 67.0
click at [374, 132] on div "[PERSON_NAME]" at bounding box center [641, 131] width 574 height 33
paste input "уравель"
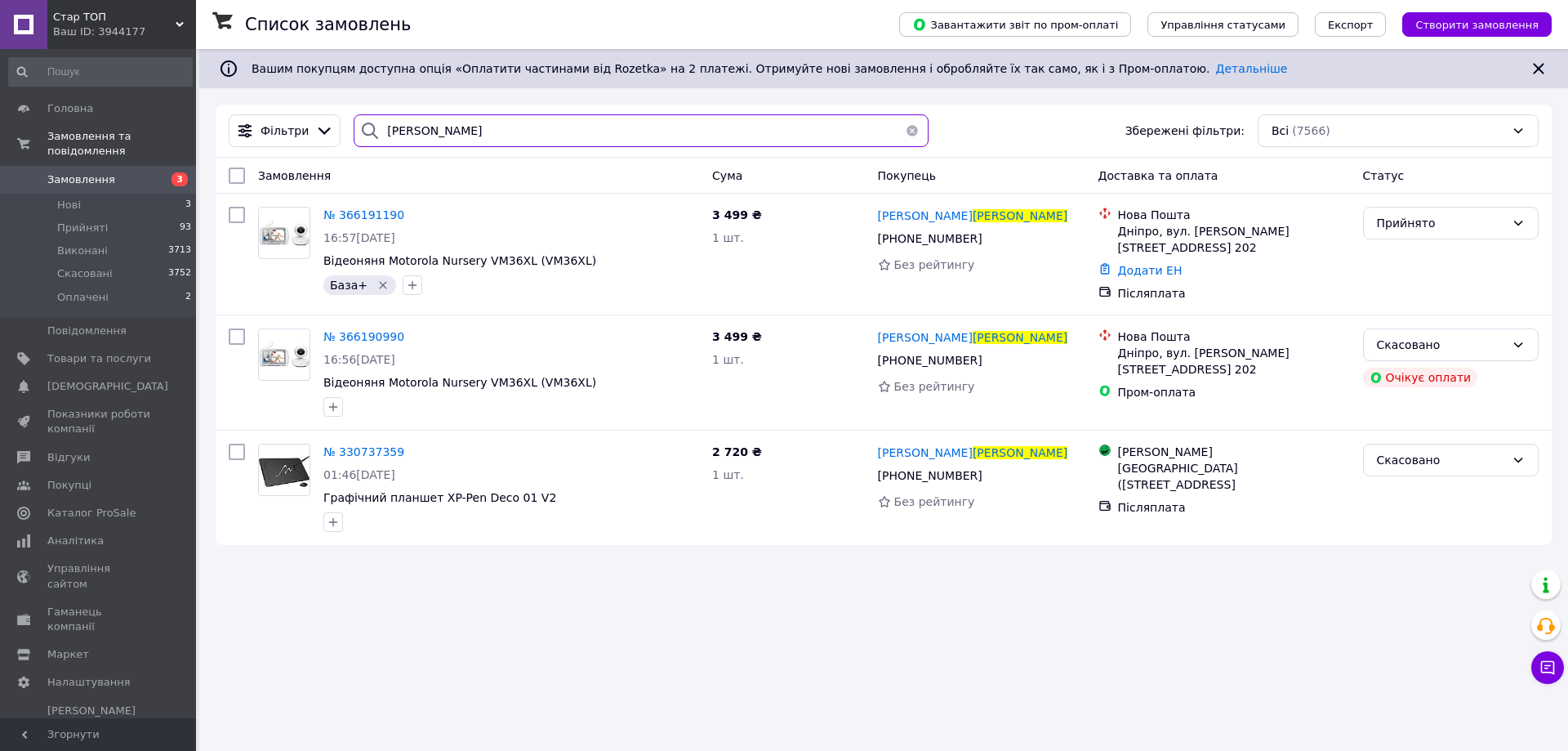
type input "[PERSON_NAME]"
click at [1140, 270] on link "Додати ЕН" at bounding box center [1150, 270] width 64 height 13
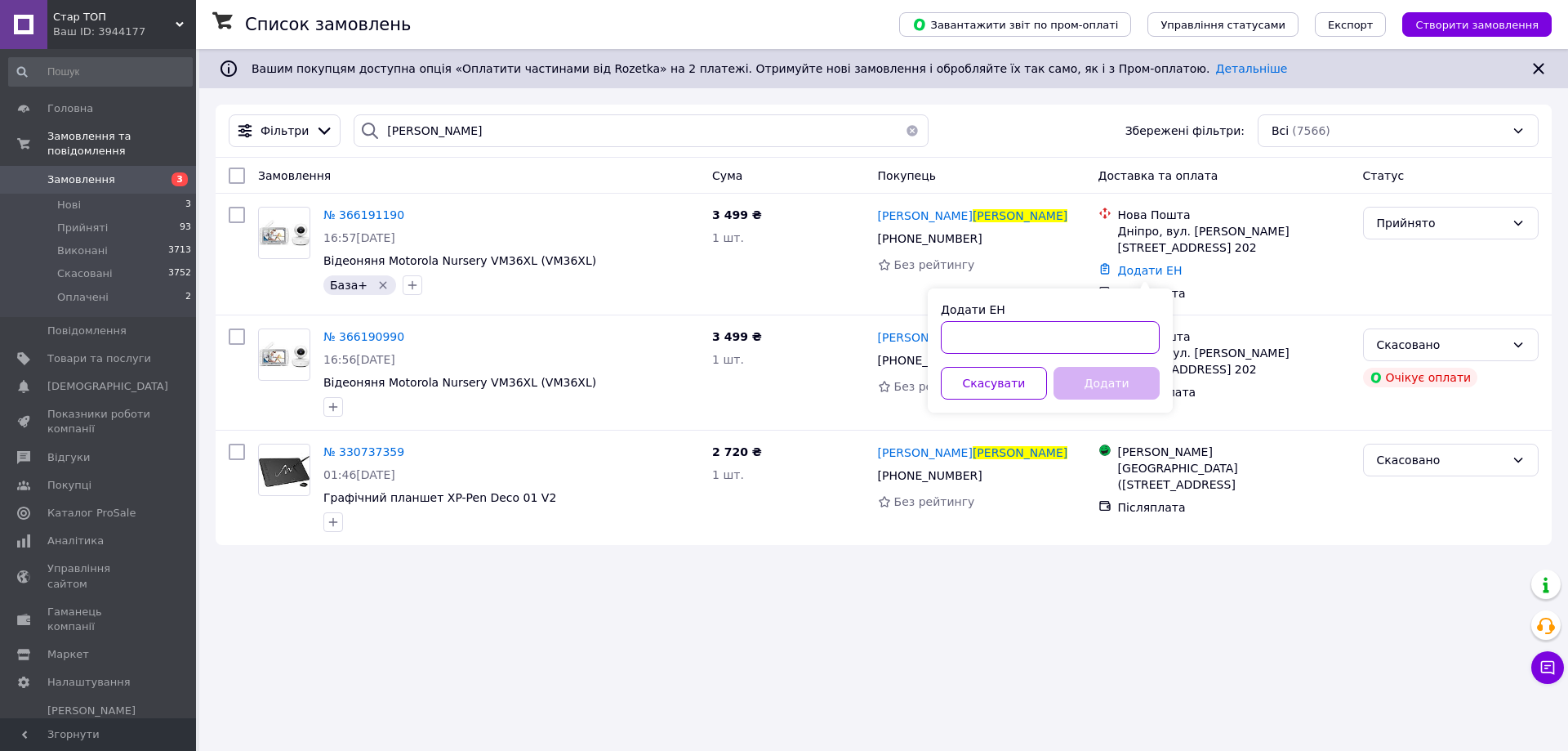
click at [960, 337] on input "Додати ЕН" at bounding box center [1050, 337] width 219 height 33
paste input "20451269143297"
type input "20451269143297"
click at [1108, 385] on button "Додати" at bounding box center [1106, 384] width 106 height 33
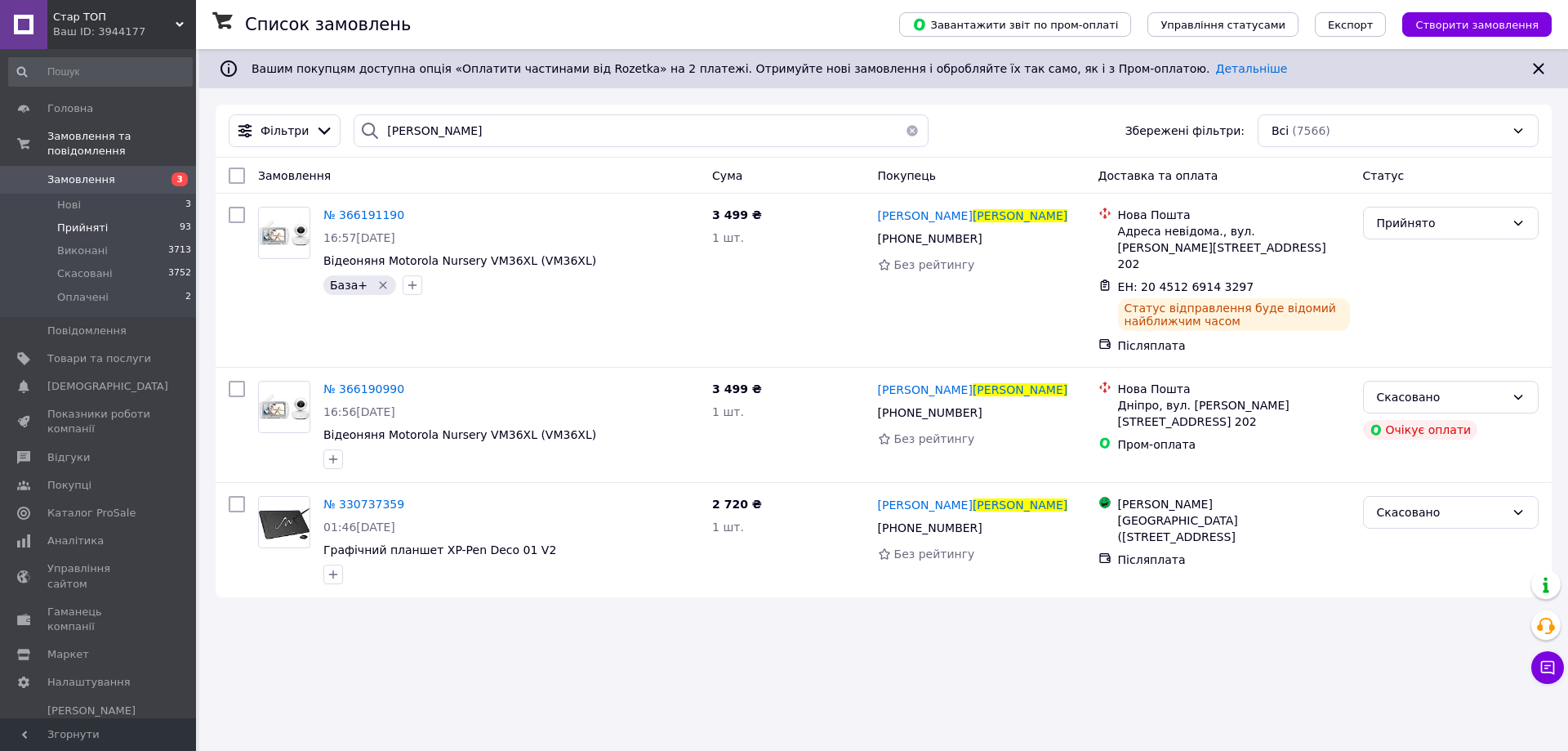
click at [91, 221] on span "Прийняті" at bounding box center [82, 228] width 50 height 15
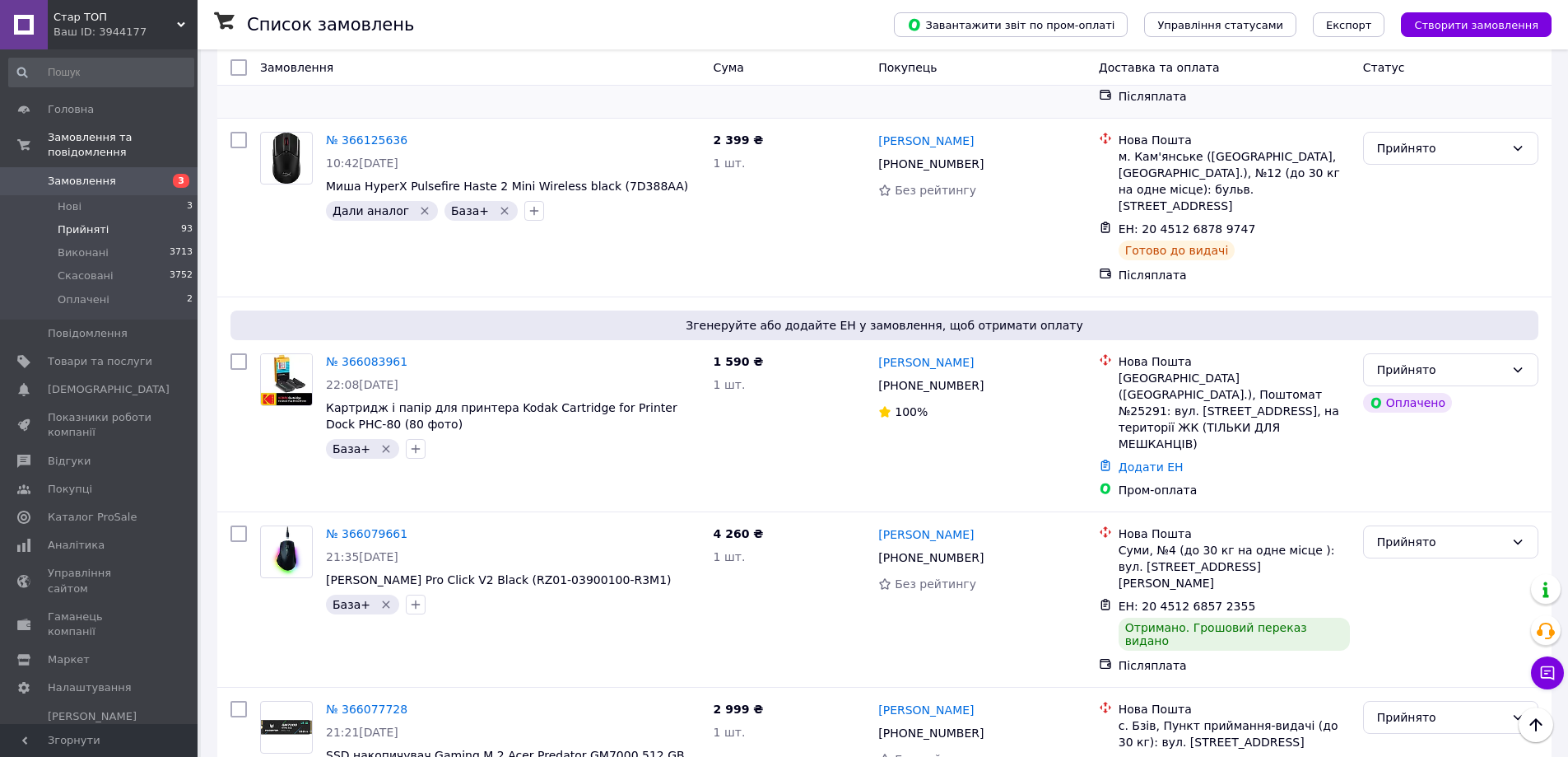
scroll to position [2800, 0]
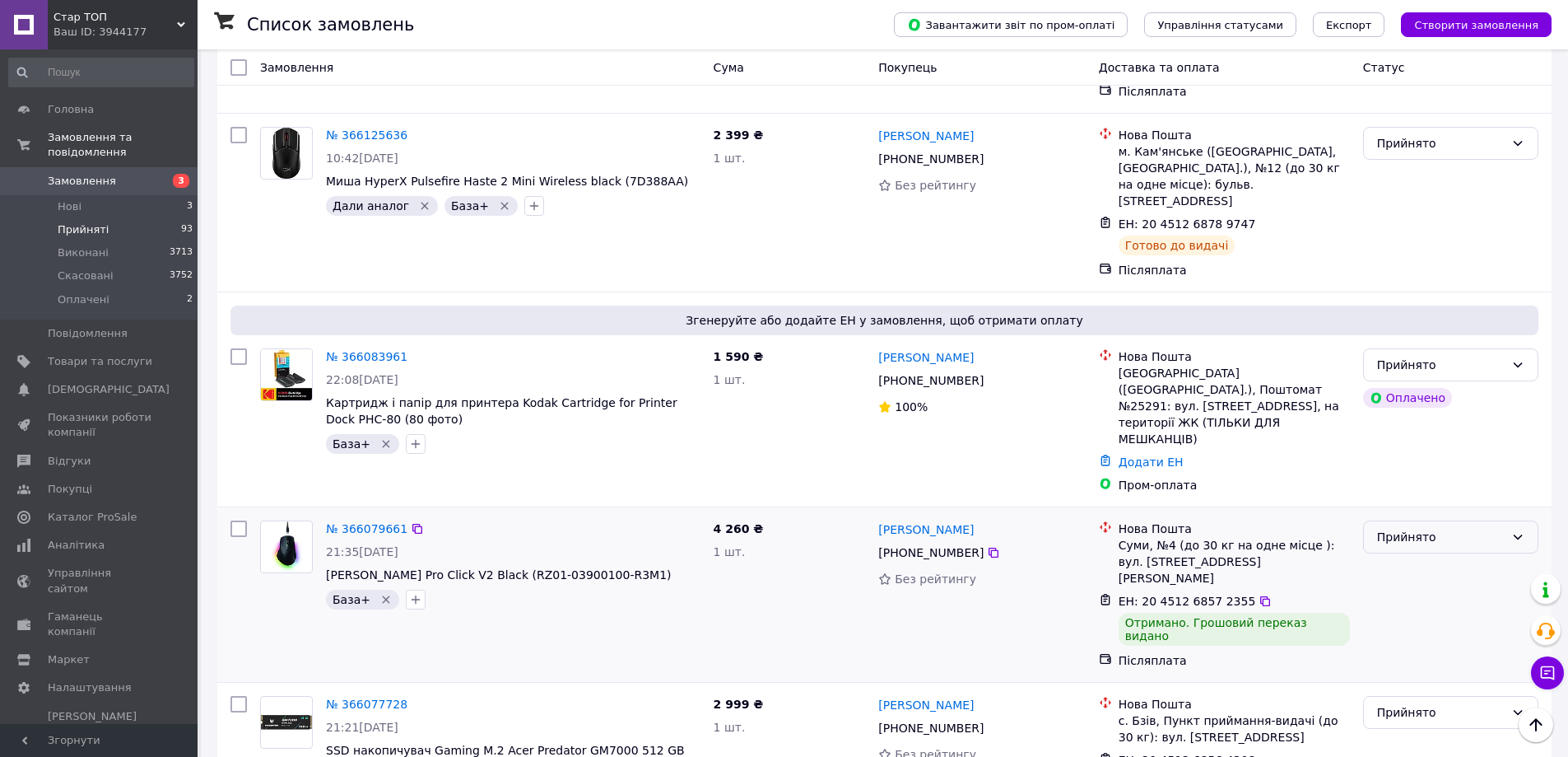
click at [1408, 528] on div "Прийнято" at bounding box center [1441, 537] width 127 height 18
click at [1417, 319] on li "Виконано" at bounding box center [1451, 317] width 173 height 30
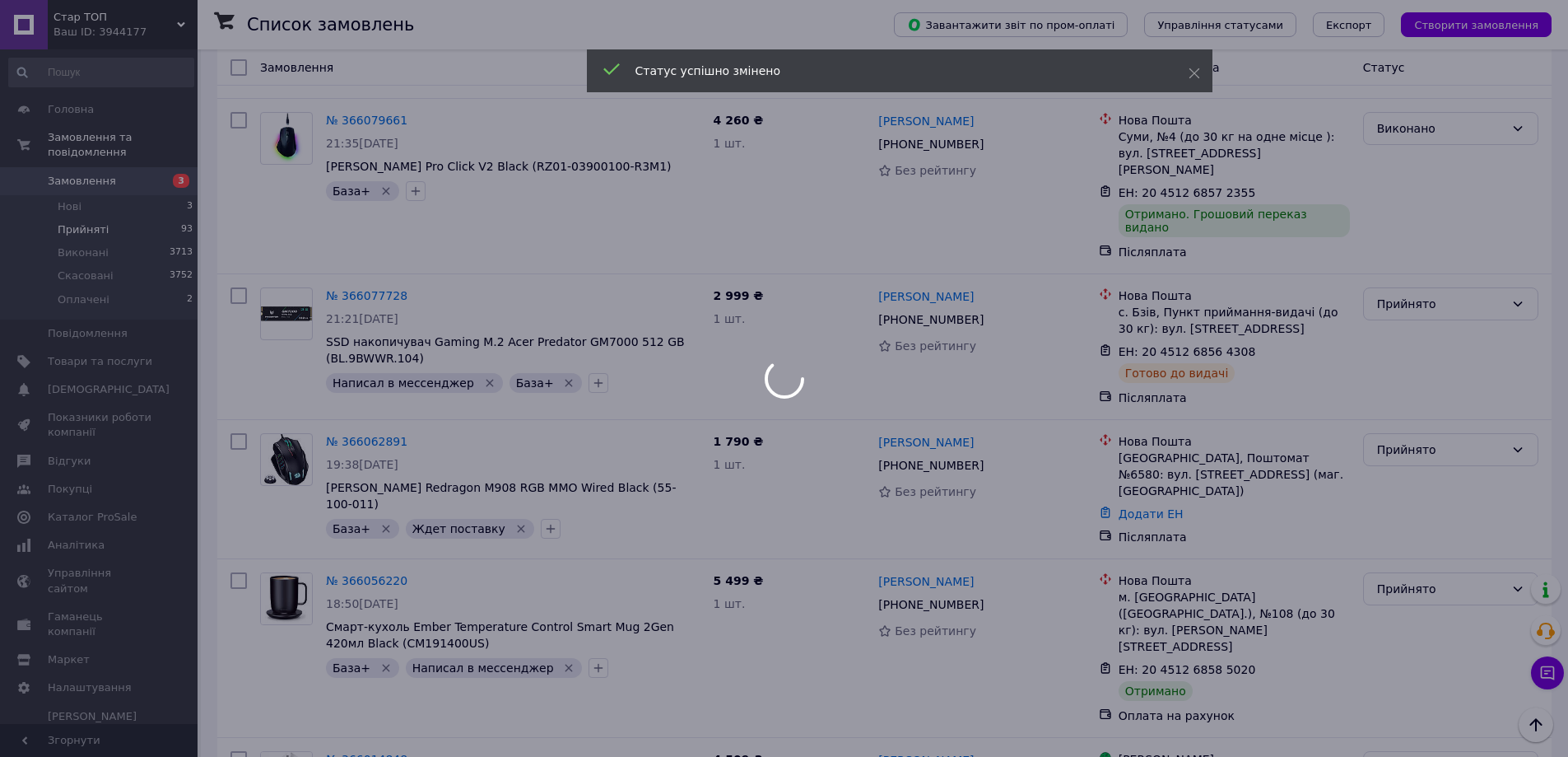
scroll to position [3212, 0]
click at [1438, 281] on div at bounding box center [784, 378] width 1568 height 757
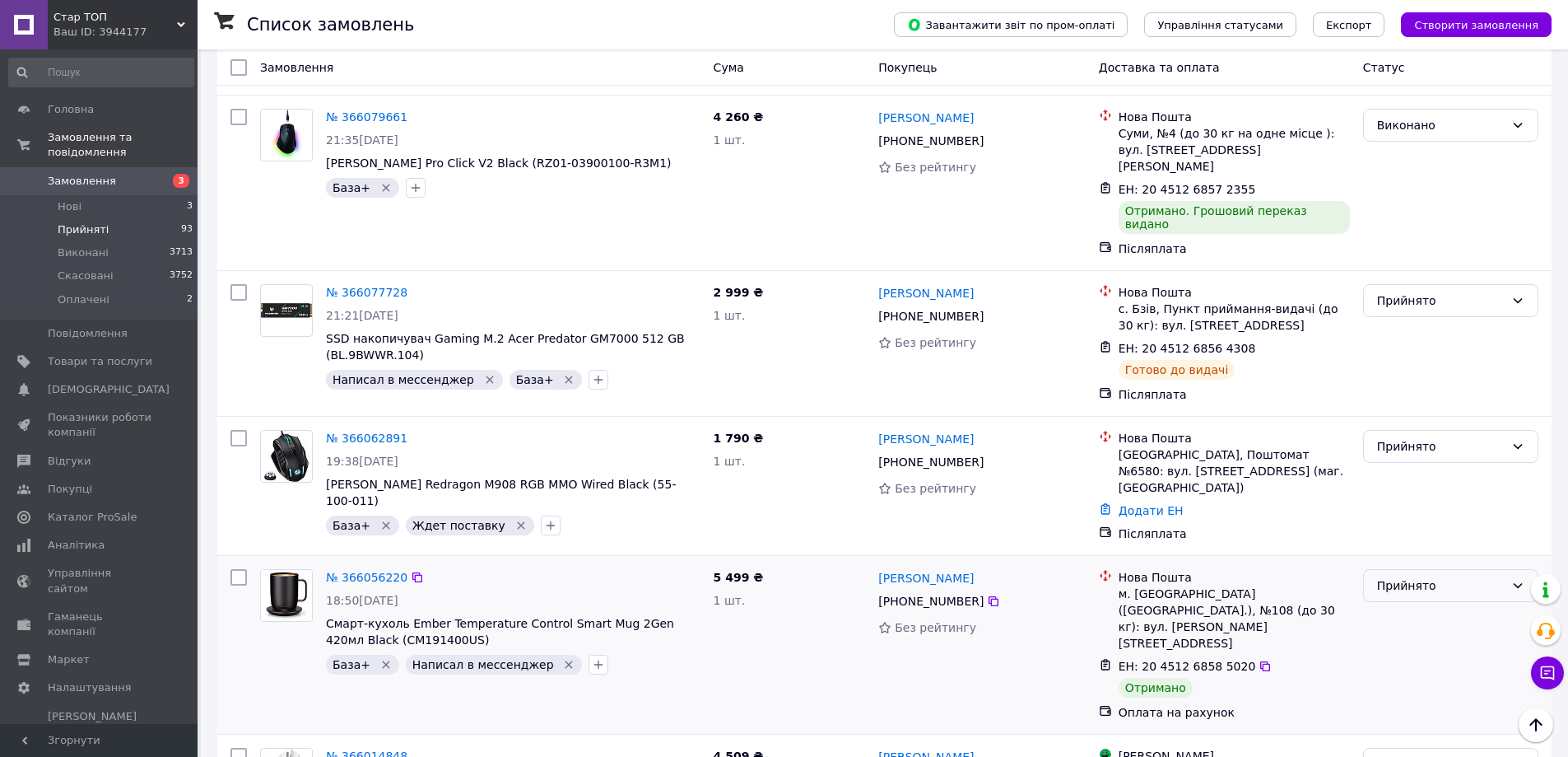
click at [1426, 576] on div "Прийнято" at bounding box center [1441, 585] width 127 height 18
click at [1423, 314] on li "Виконано" at bounding box center [1451, 319] width 173 height 30
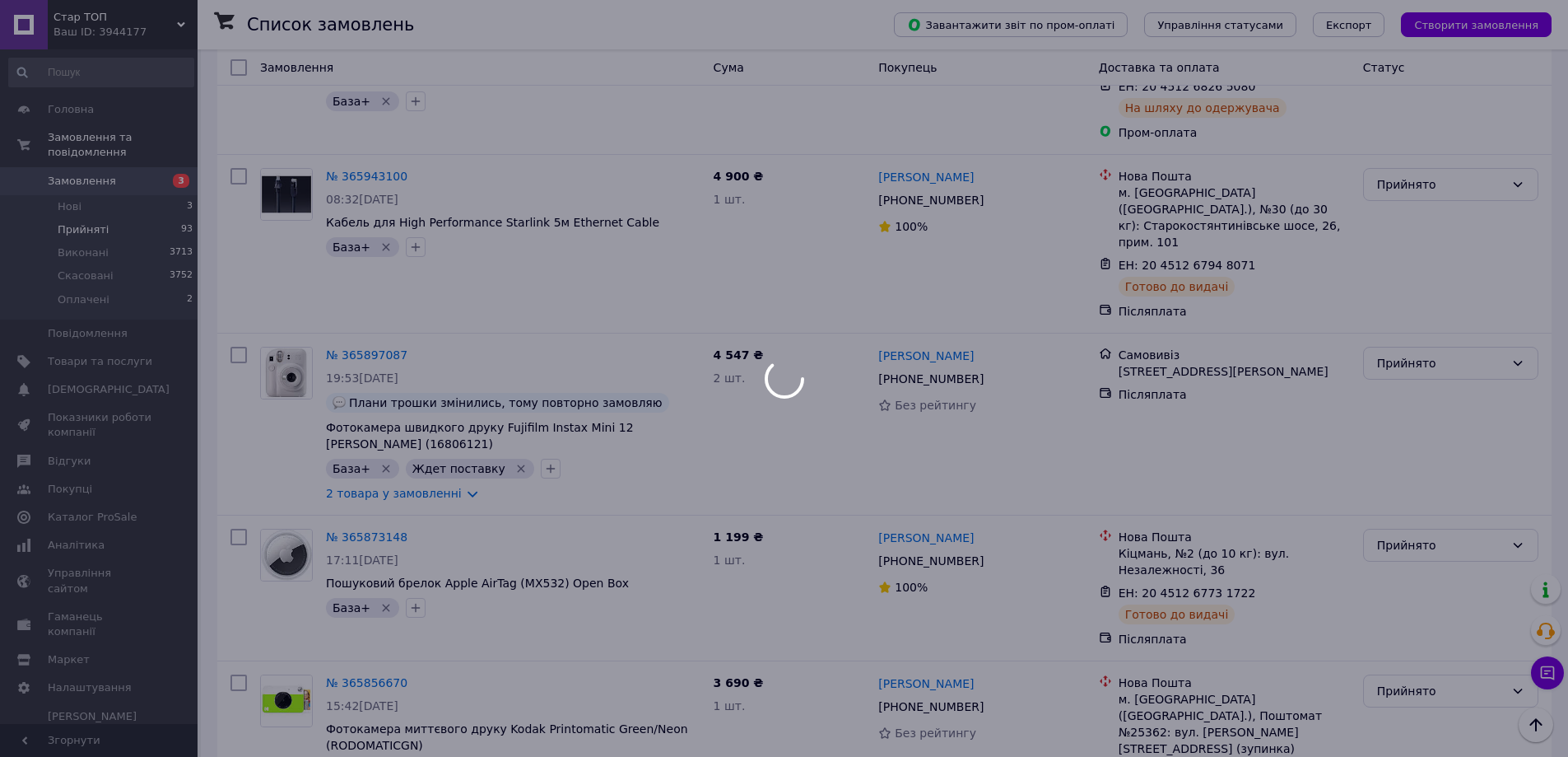
scroll to position [4118, 0]
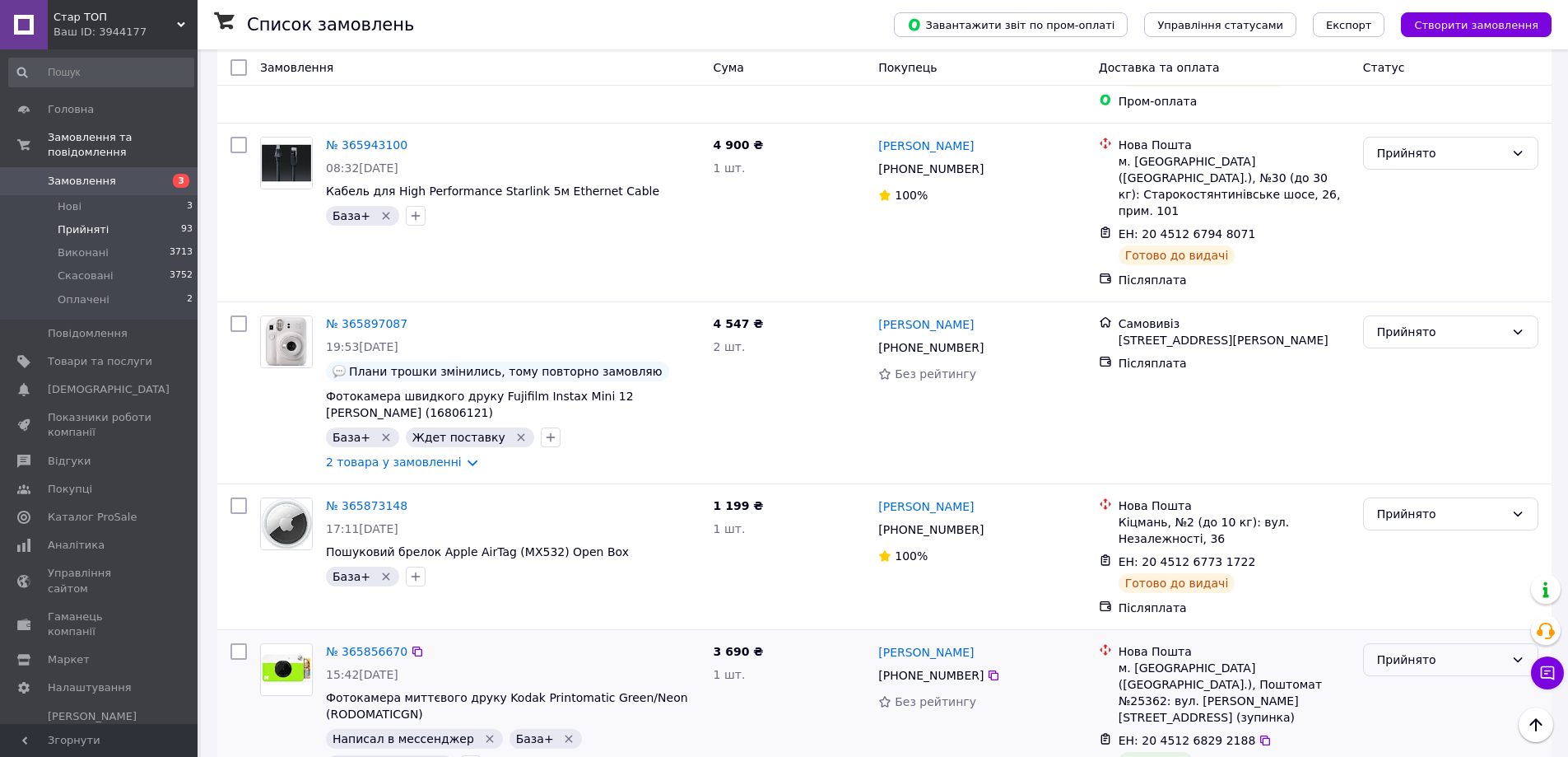
click at [1401, 650] on div "Прийнято" at bounding box center [1441, 659] width 127 height 18
click at [1417, 337] on li "Виконано" at bounding box center [1451, 333] width 173 height 30
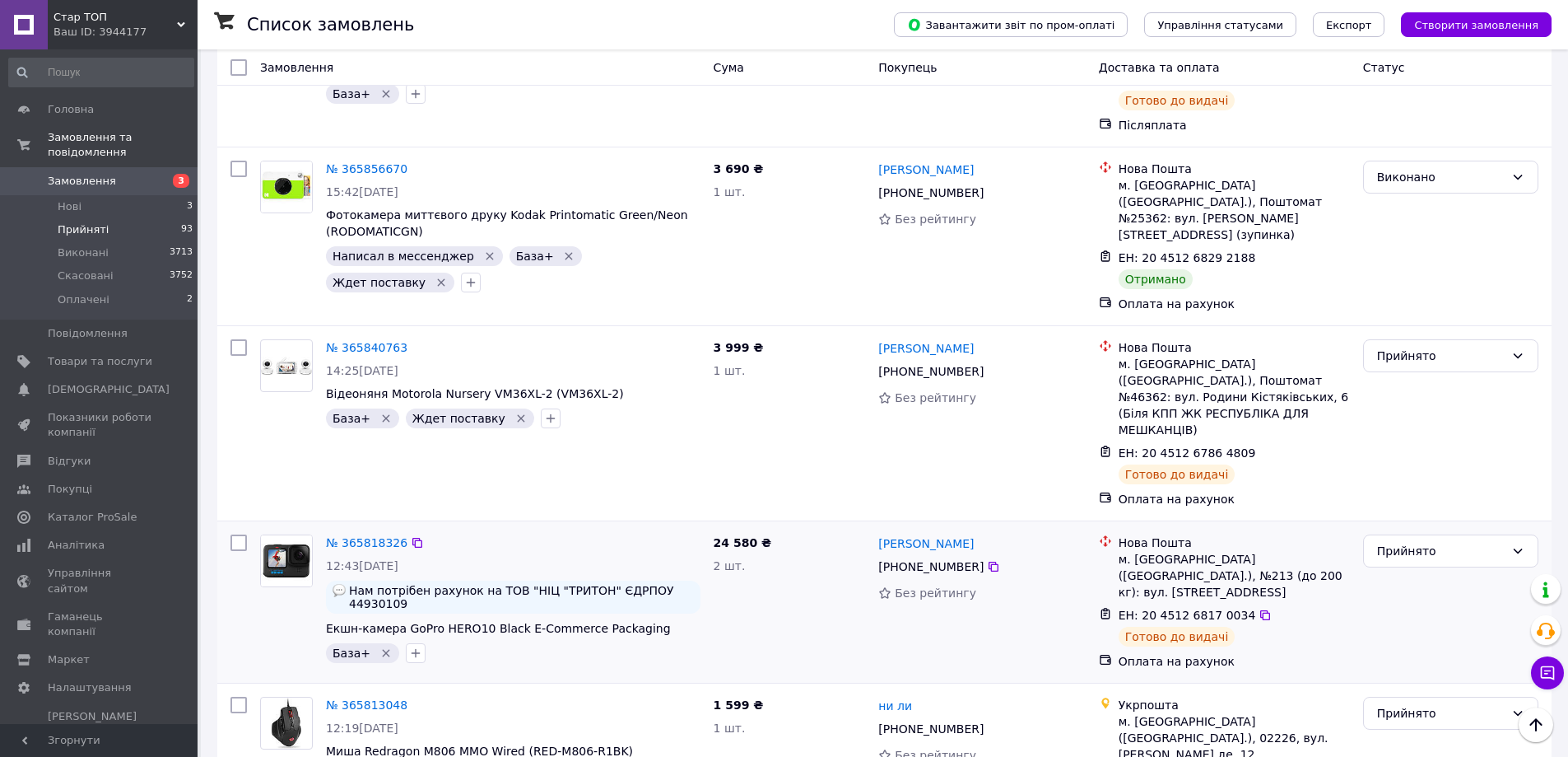
scroll to position [4691, 0]
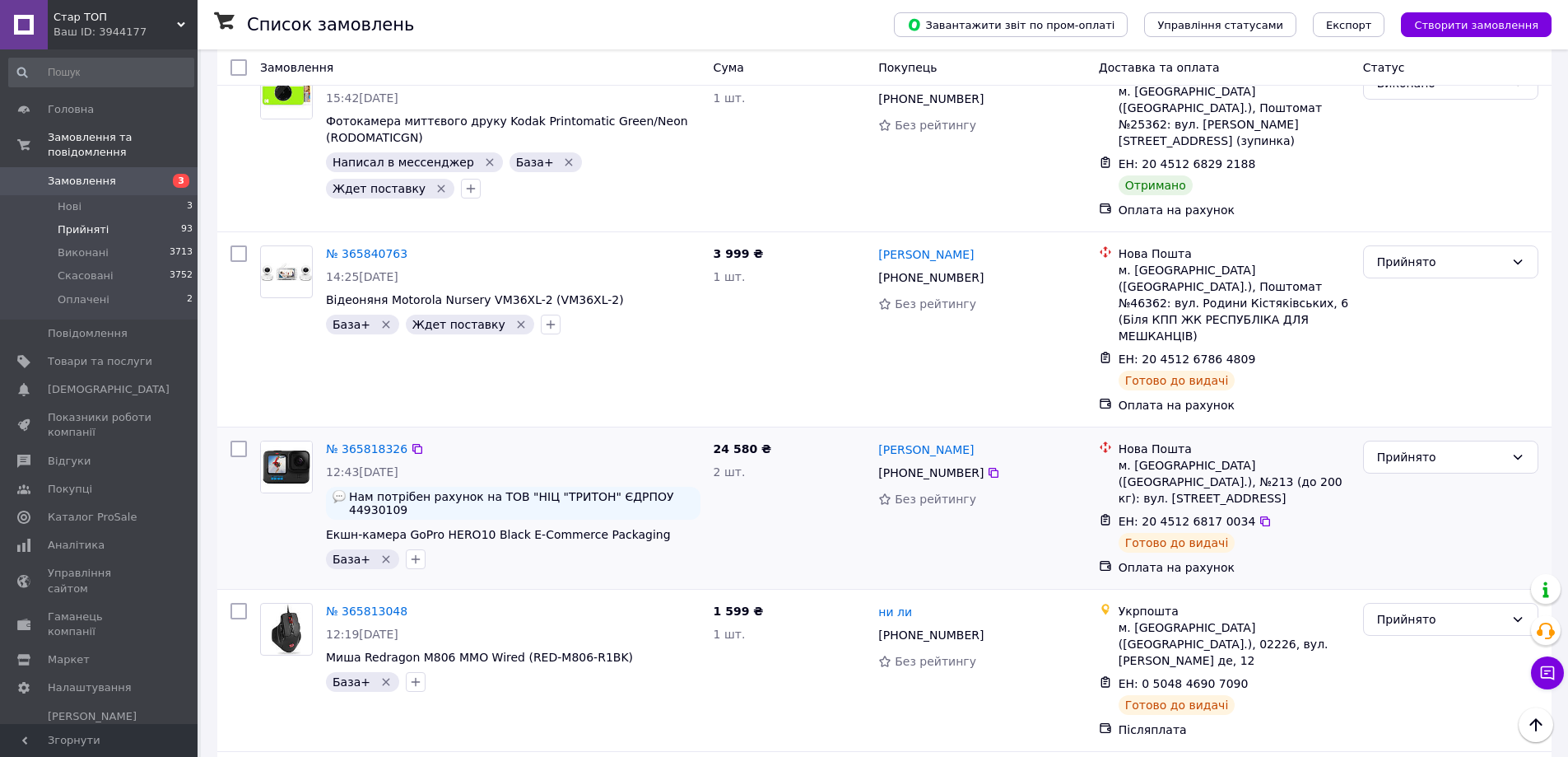
click at [1419, 373] on li "Виконано" at bounding box center [1451, 371] width 173 height 30
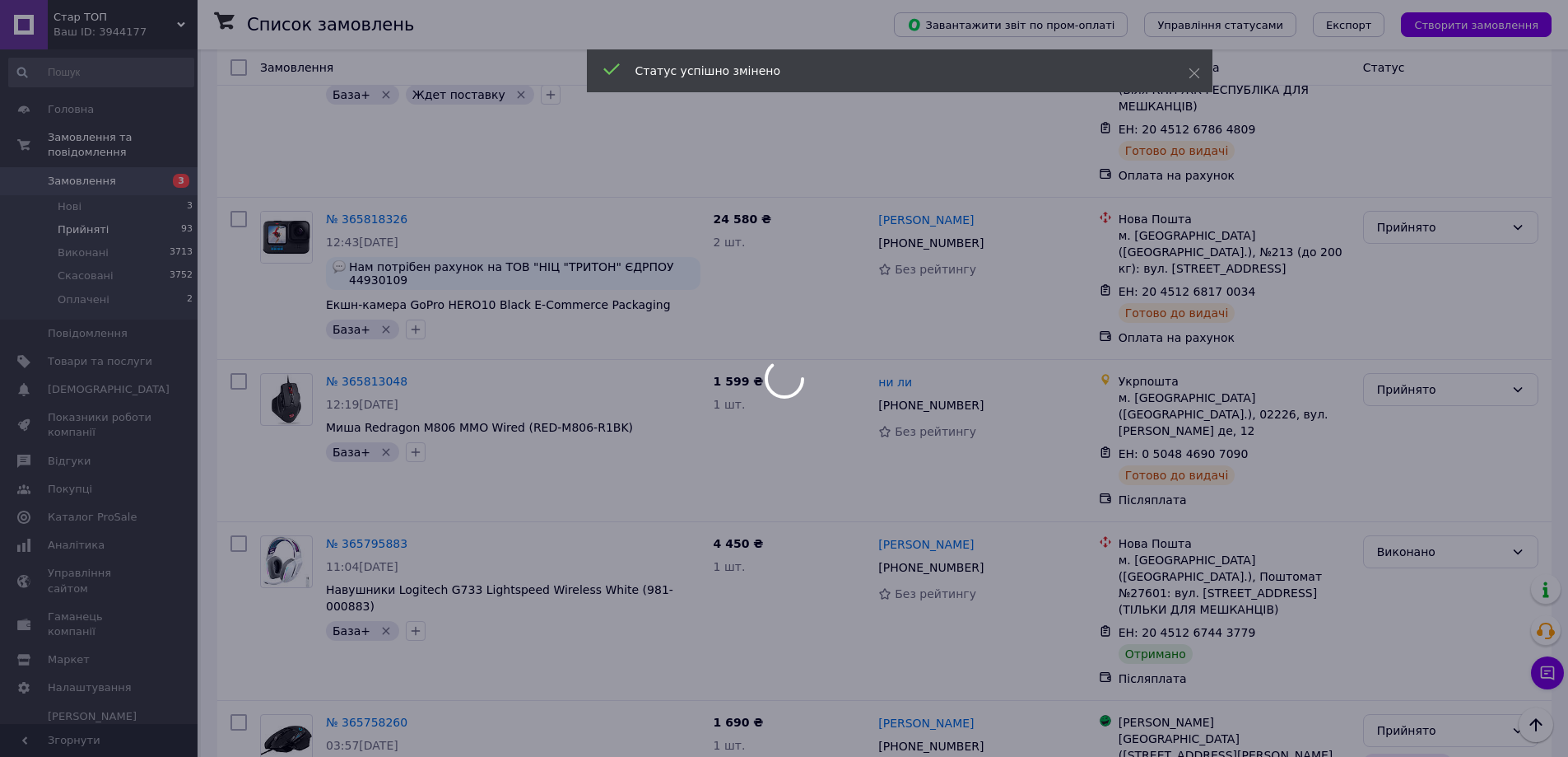
scroll to position [5021, 0]
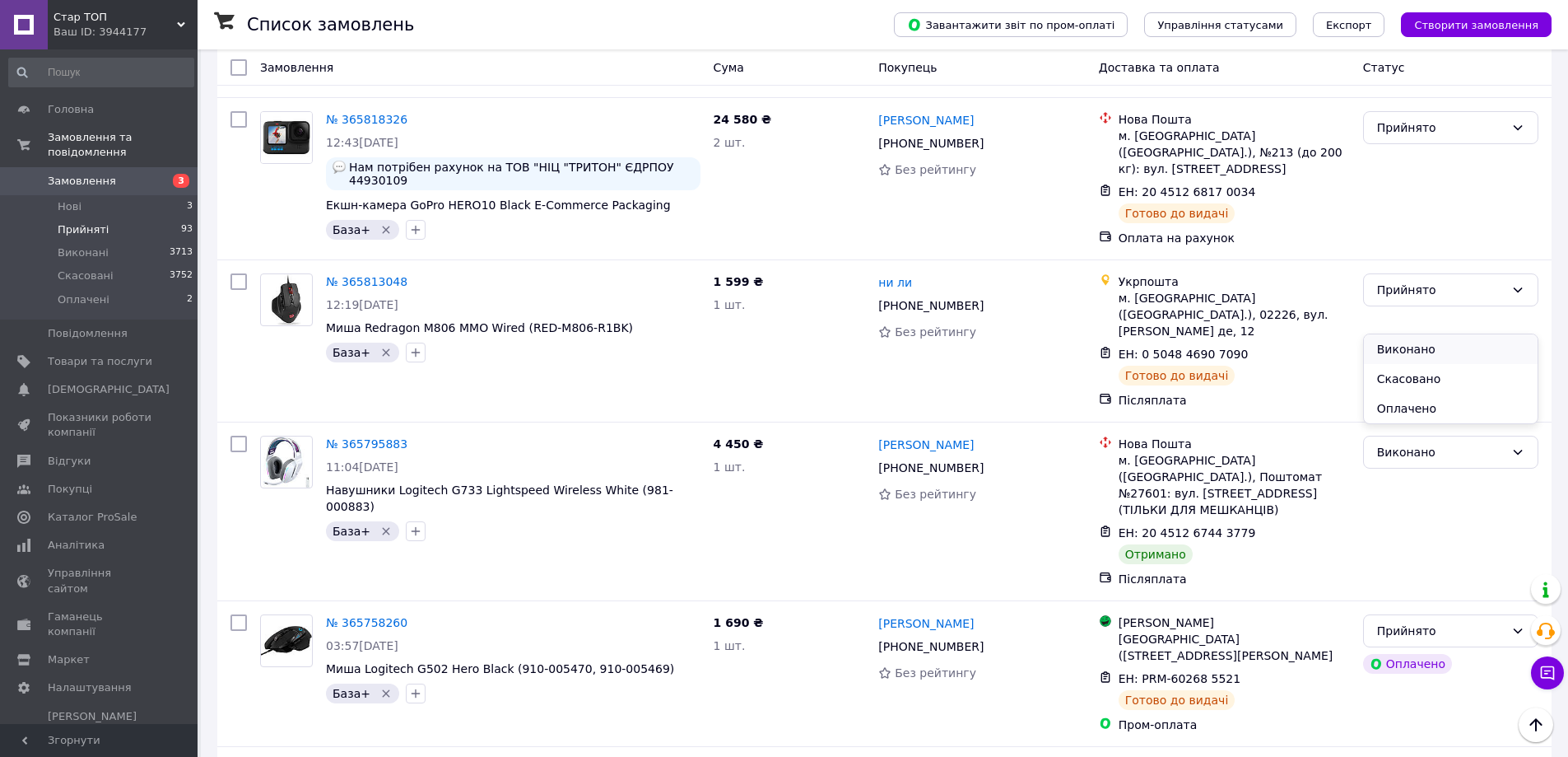
click at [1425, 356] on li "Виконано" at bounding box center [1451, 349] width 173 height 30
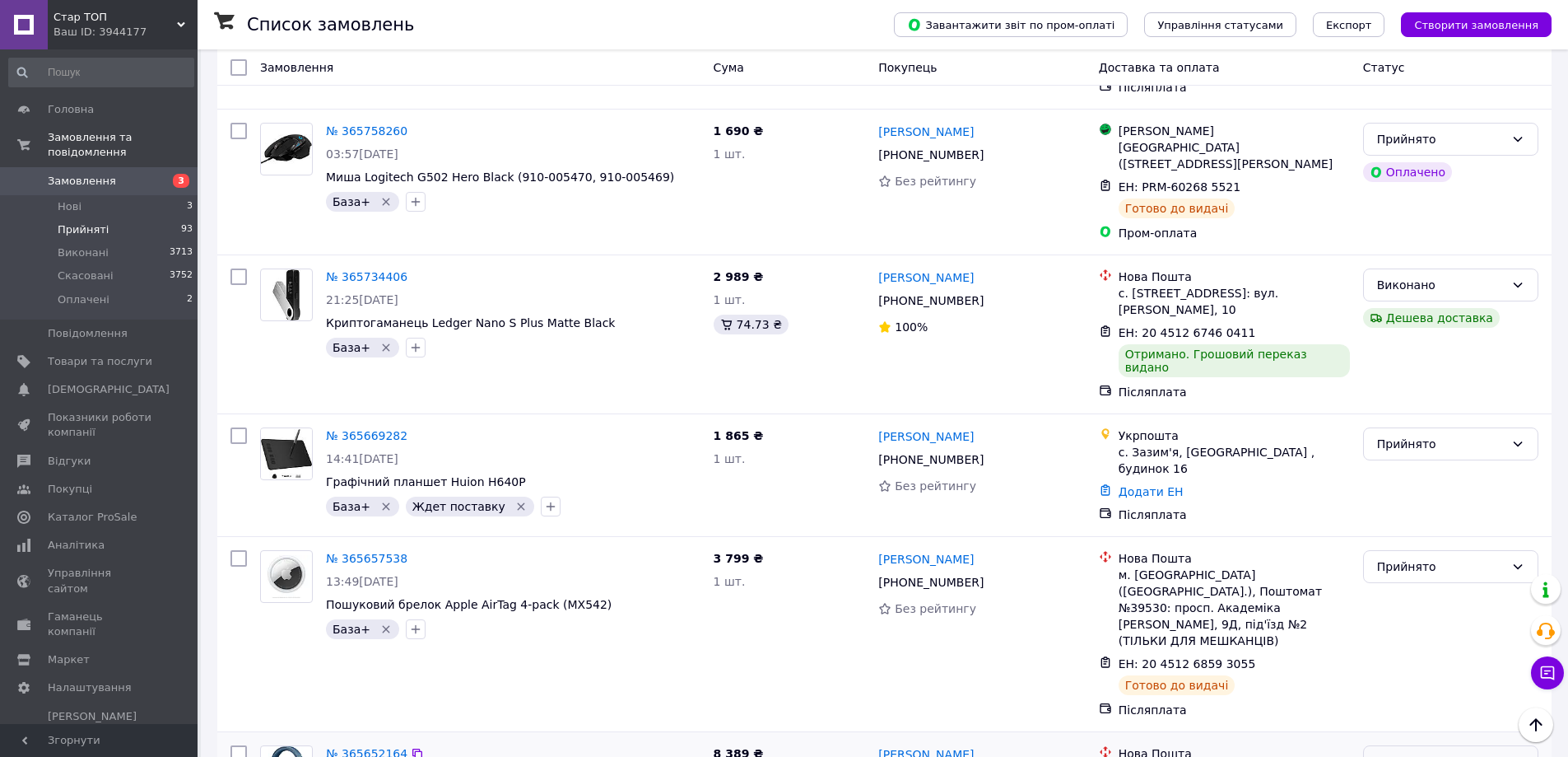
scroll to position [5515, 0]
click at [1426, 750] on div "Прийнято" at bounding box center [1441, 760] width 127 height 18
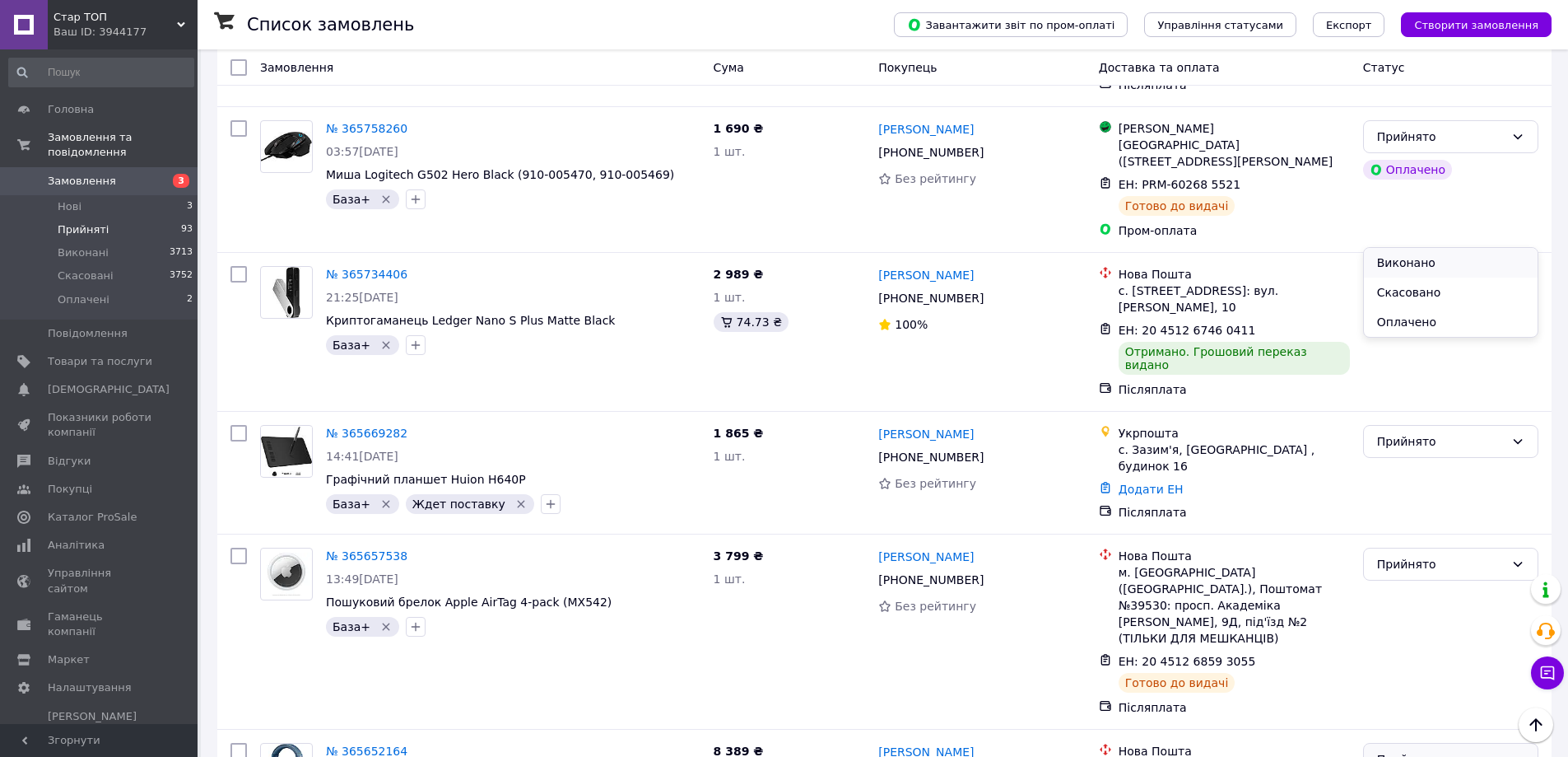
click at [1421, 260] on li "Виконано" at bounding box center [1451, 263] width 173 height 30
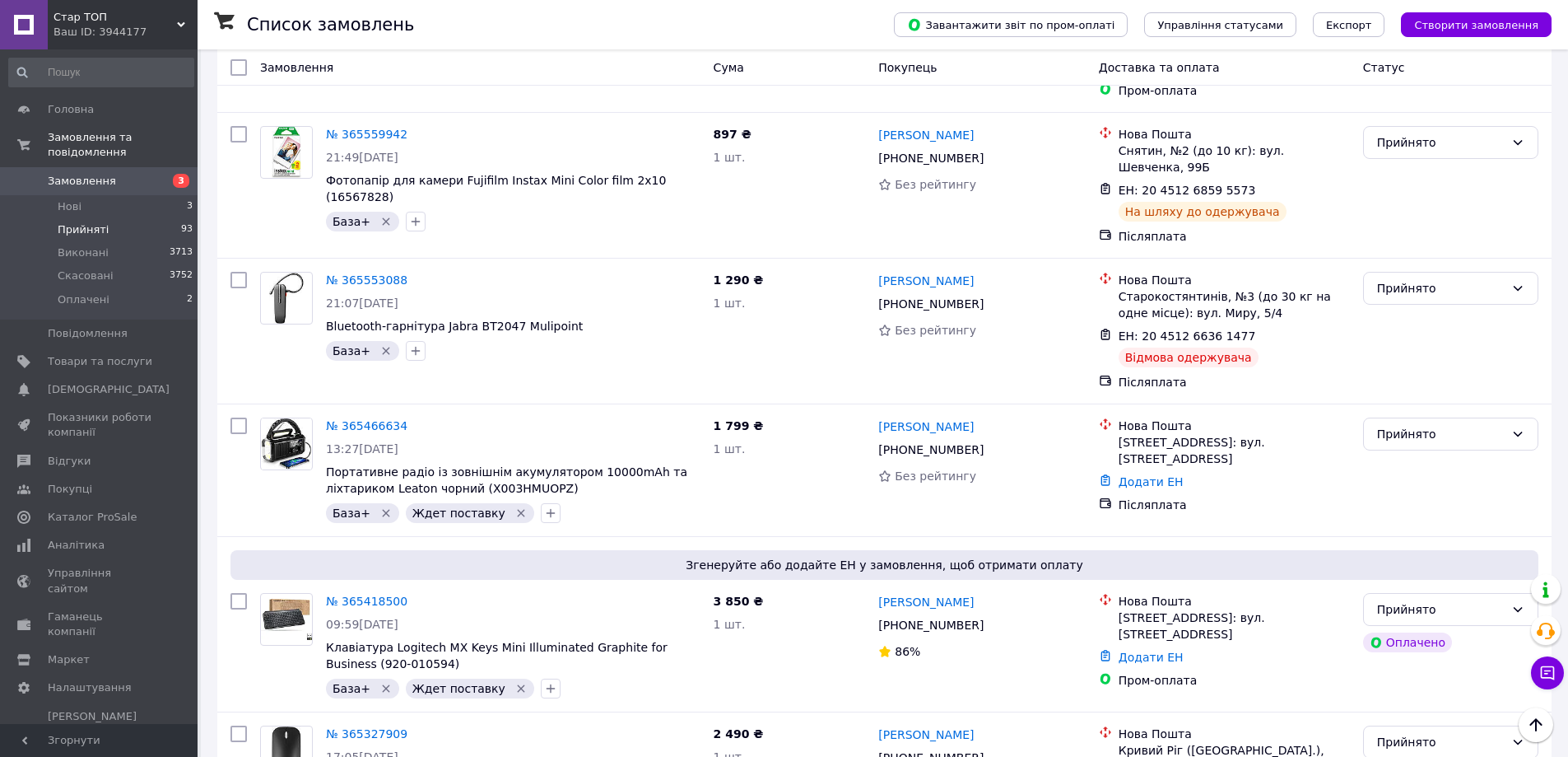
scroll to position [6806, 0]
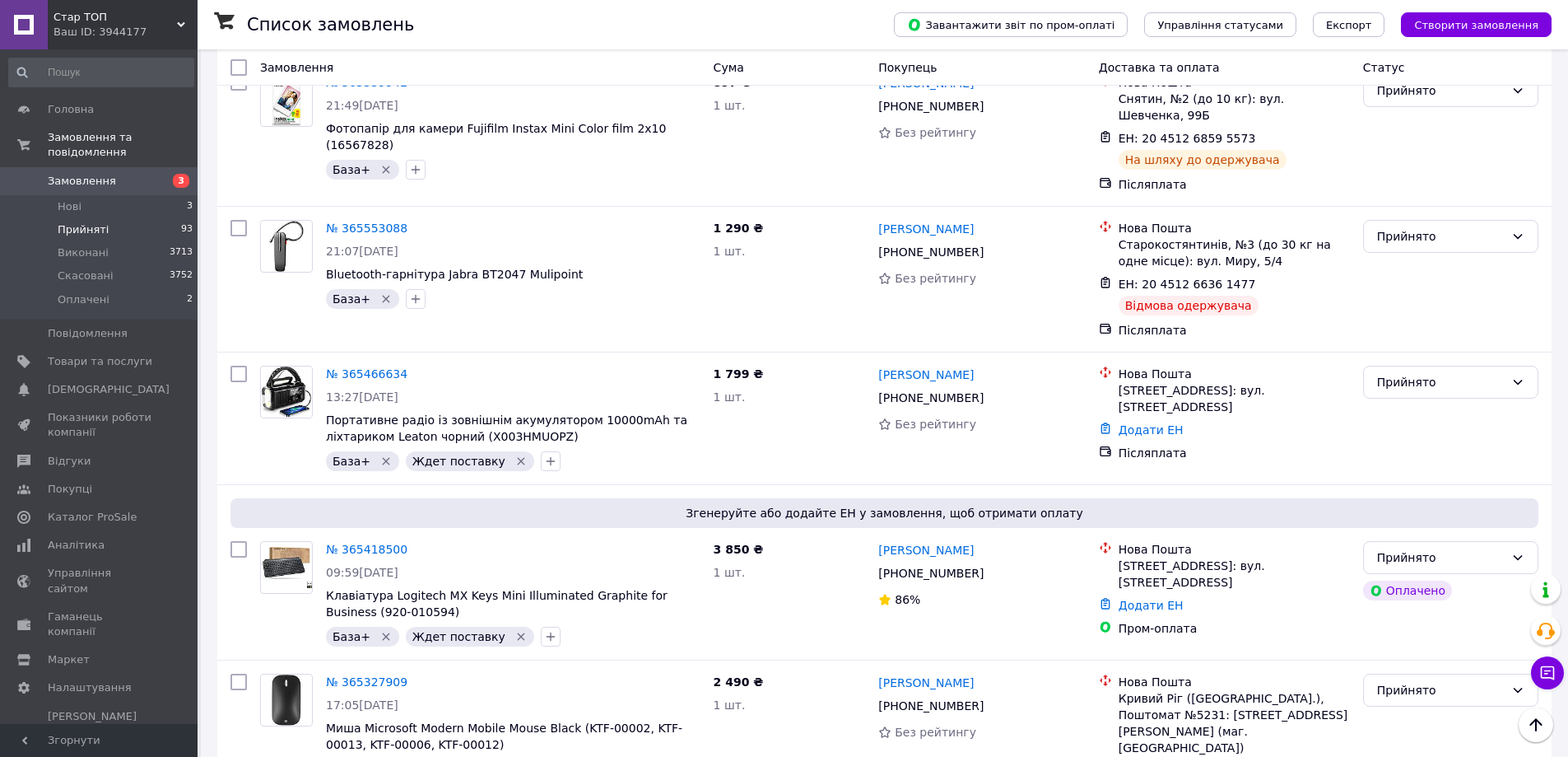
click at [1421, 378] on li "Виконано" at bounding box center [1451, 377] width 173 height 30
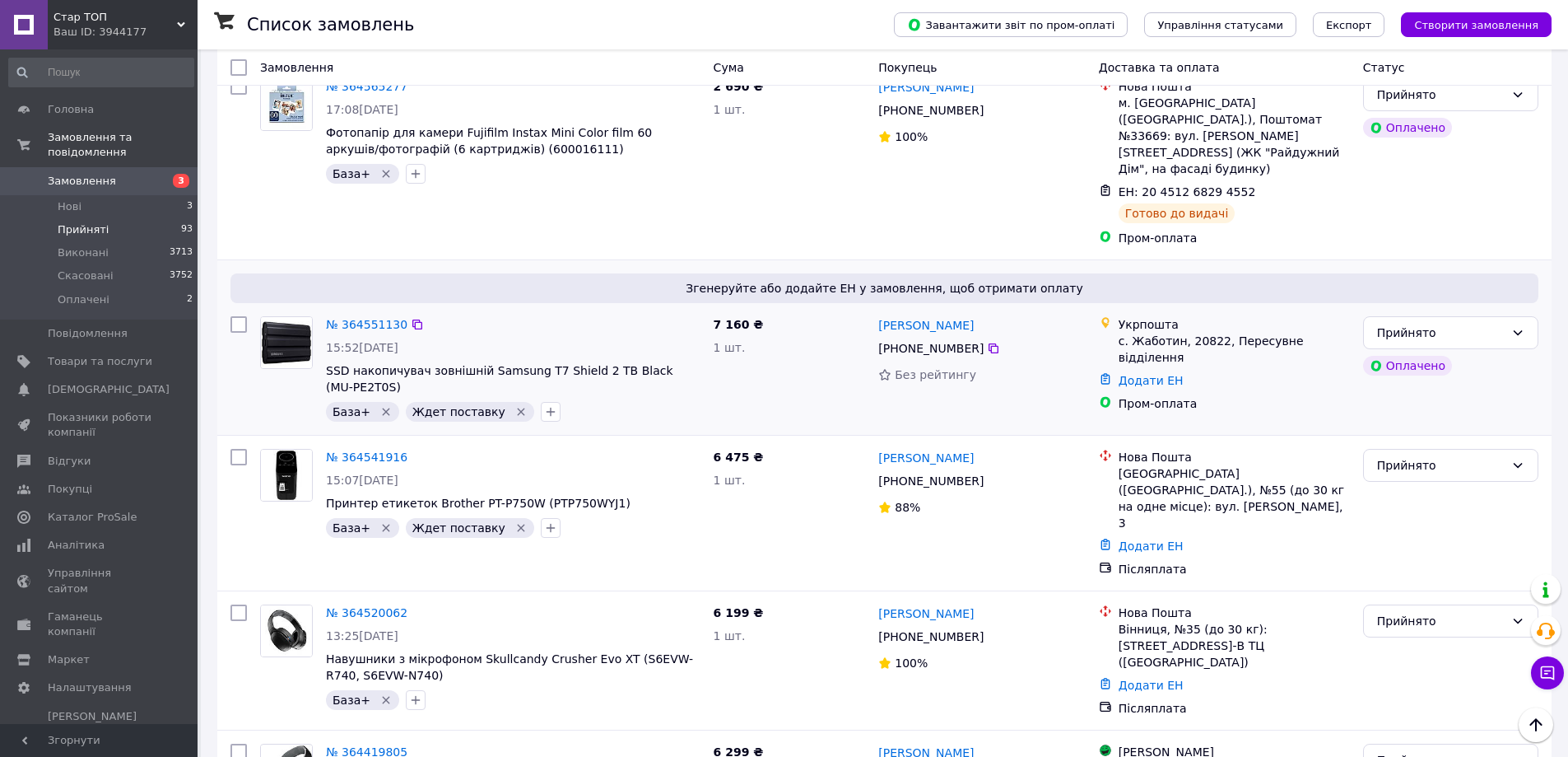
scroll to position [9606, 0]
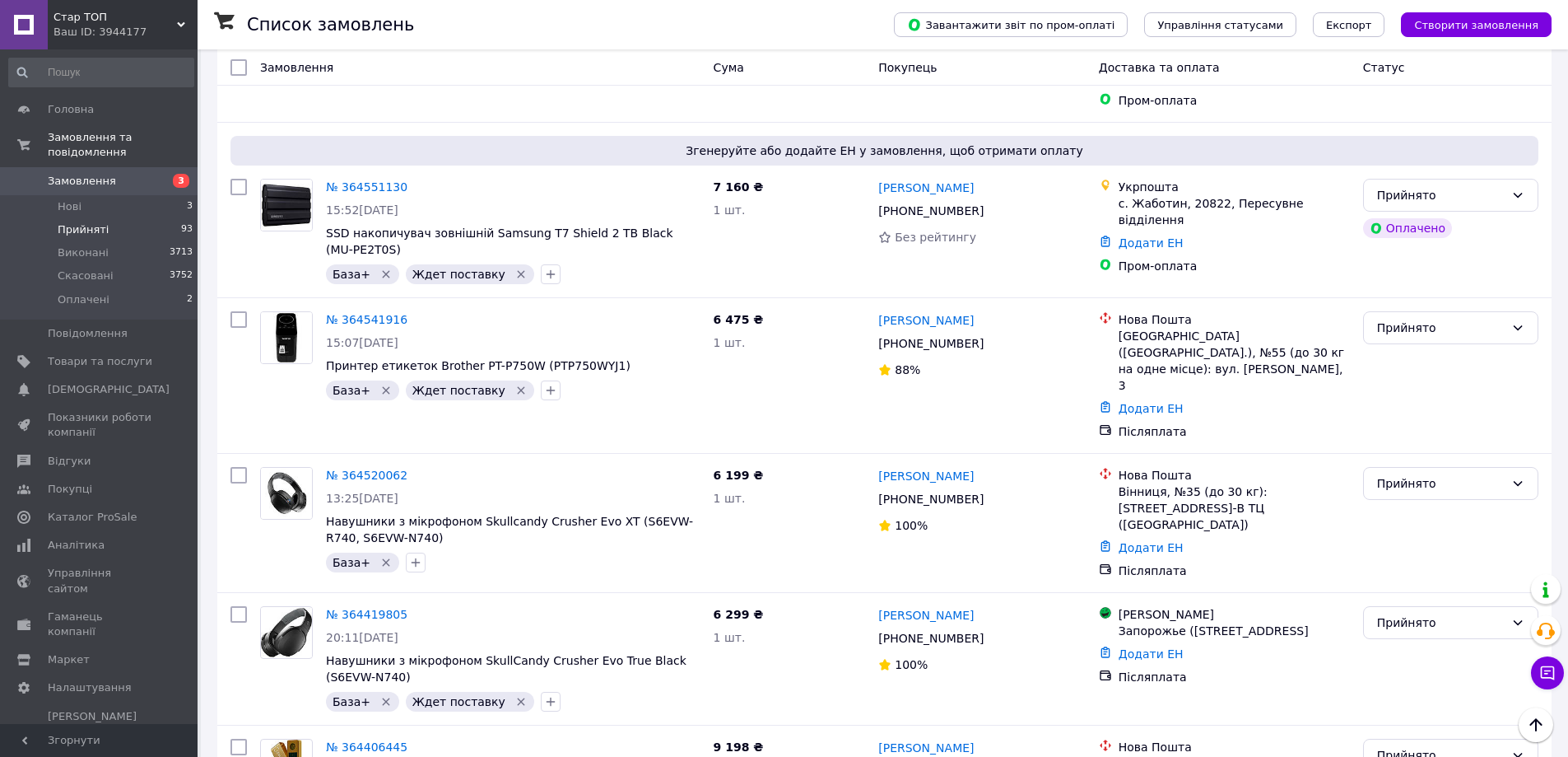
click at [1431, 418] on li "Виконано" at bounding box center [1451, 418] width 173 height 30
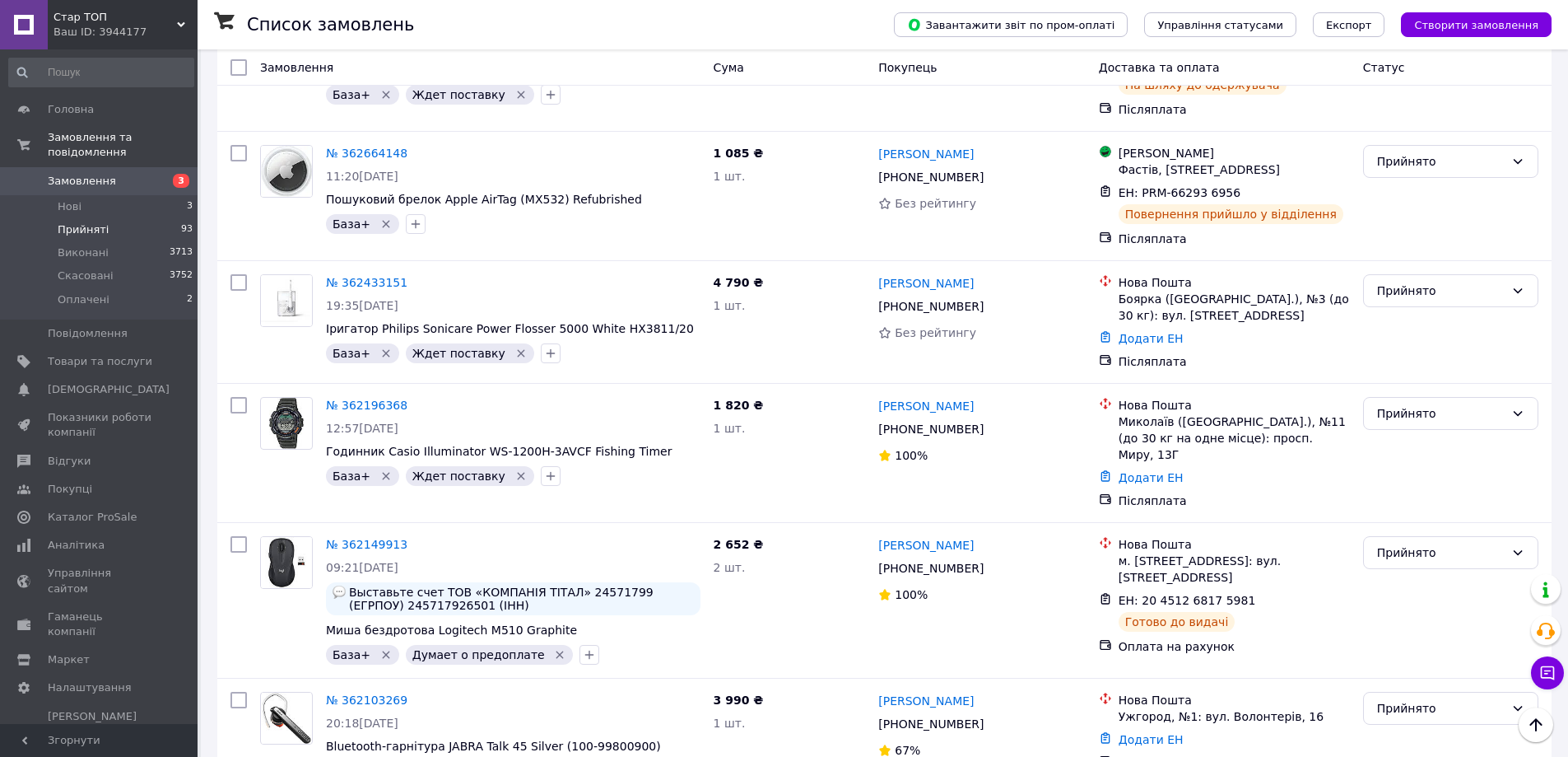
scroll to position [11941, 0]
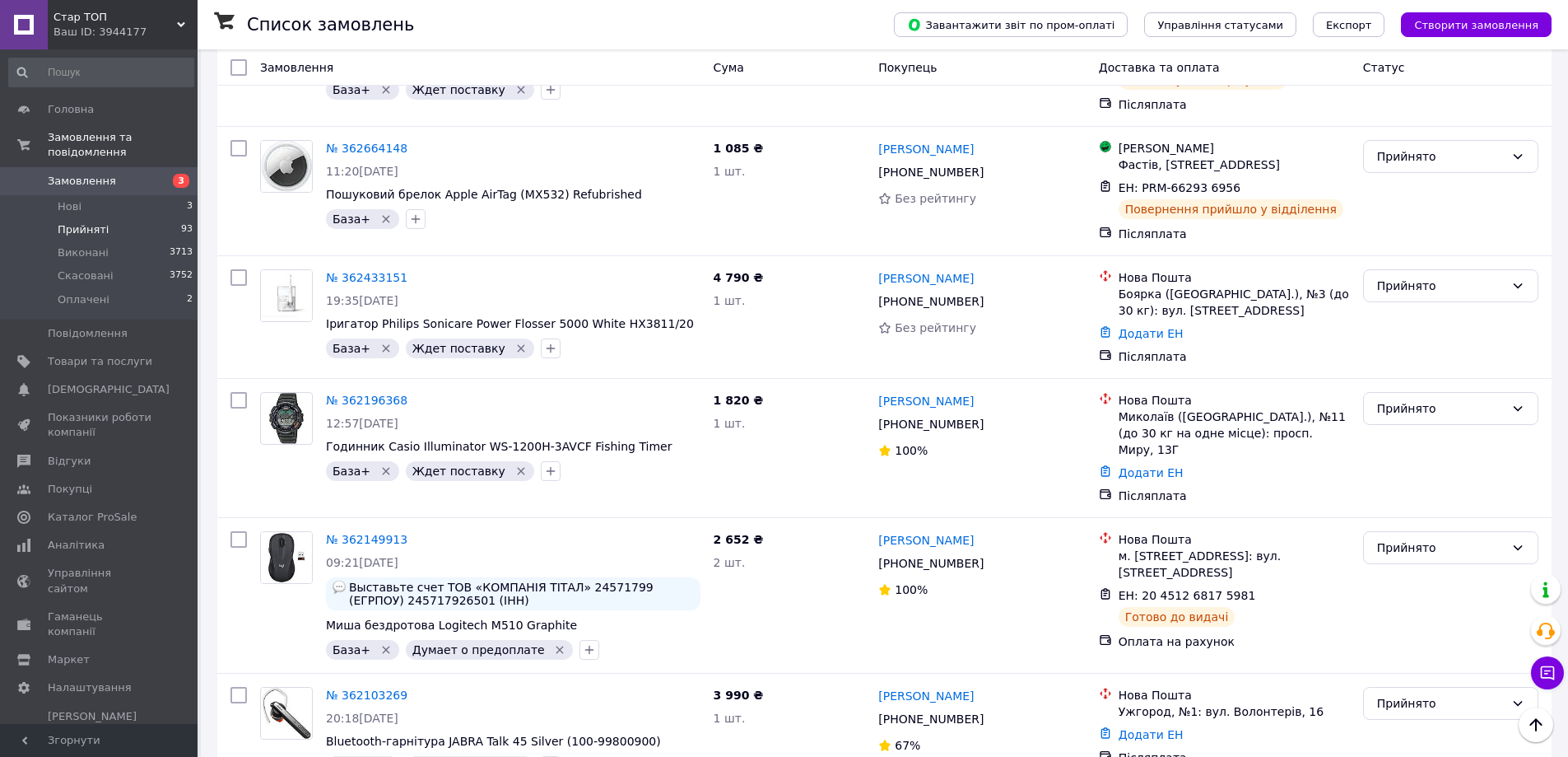
click at [69, 173] on span "Замовлення" at bounding box center [82, 181] width 68 height 15
